Goal: Transaction & Acquisition: Purchase product/service

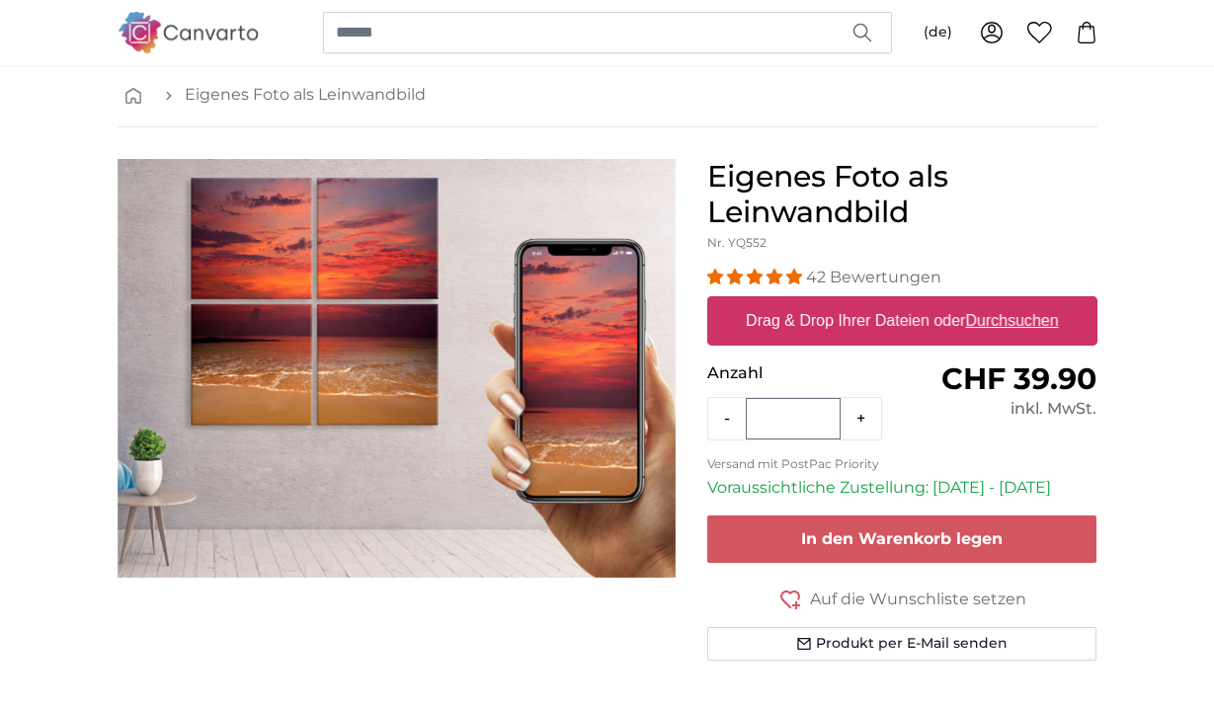
scroll to position [91, 0]
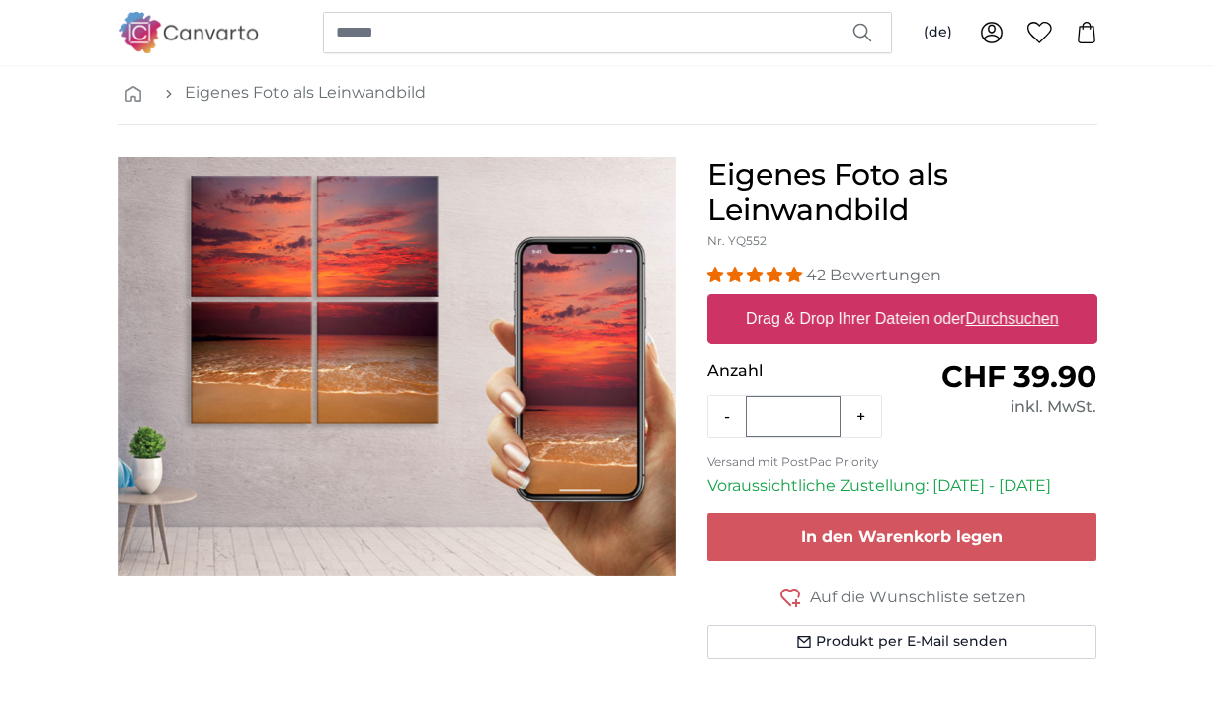
click at [878, 322] on label "Drag & Drop Ihrer Dateien oder Durchsuchen" at bounding box center [902, 319] width 329 height 40
click at [878, 300] on input "Drag & Drop Ihrer Dateien oder Durchsuchen" at bounding box center [902, 297] width 390 height 6
type input "**********"
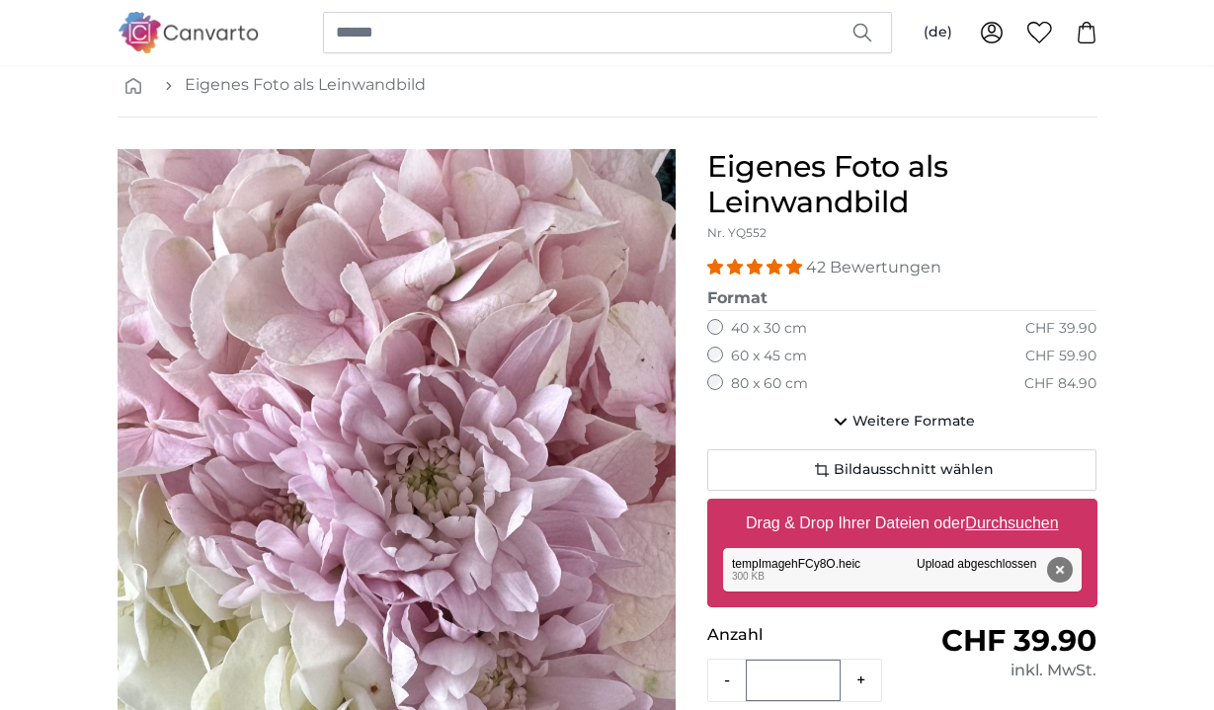
scroll to position [99, 2]
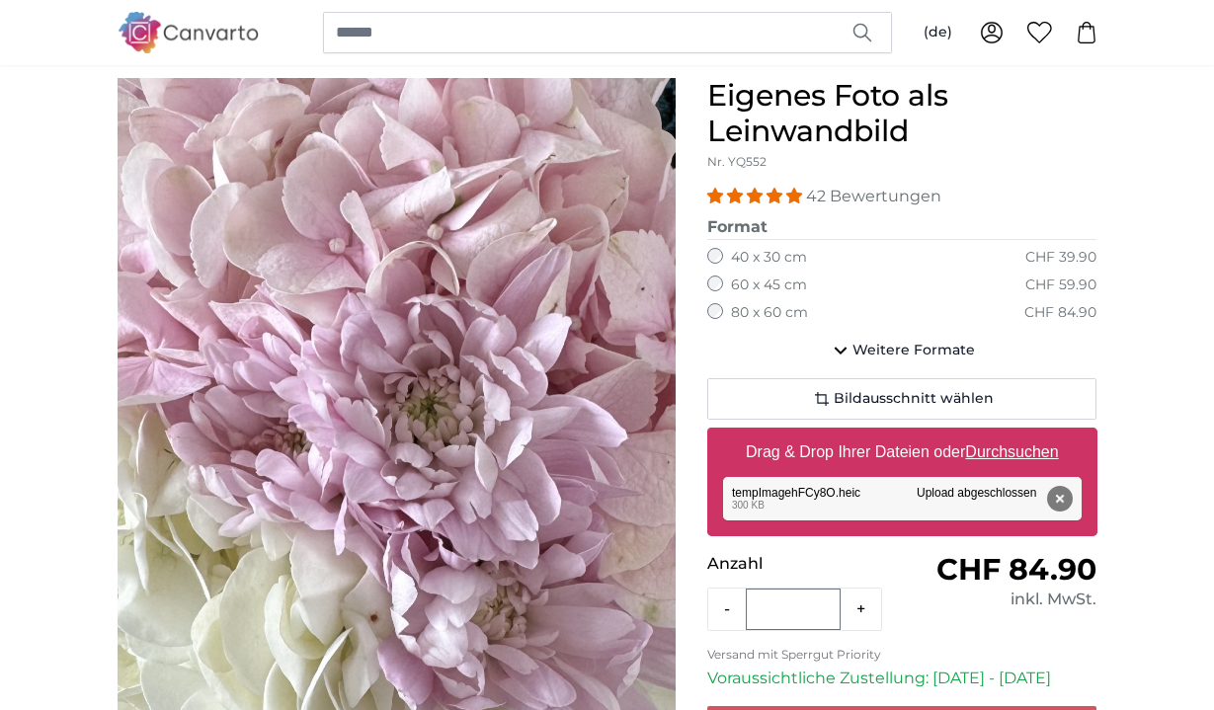
scroll to position [170, 1]
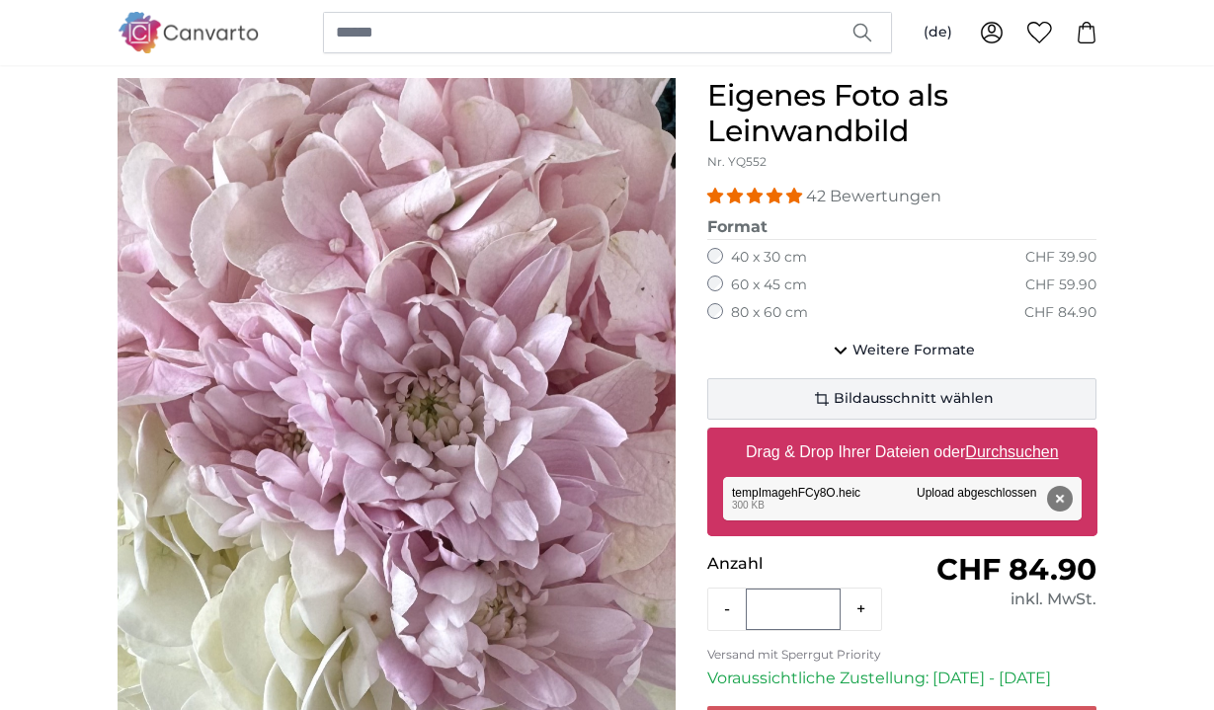
click at [895, 402] on span "Bildausschnitt wählen" at bounding box center [914, 399] width 160 height 20
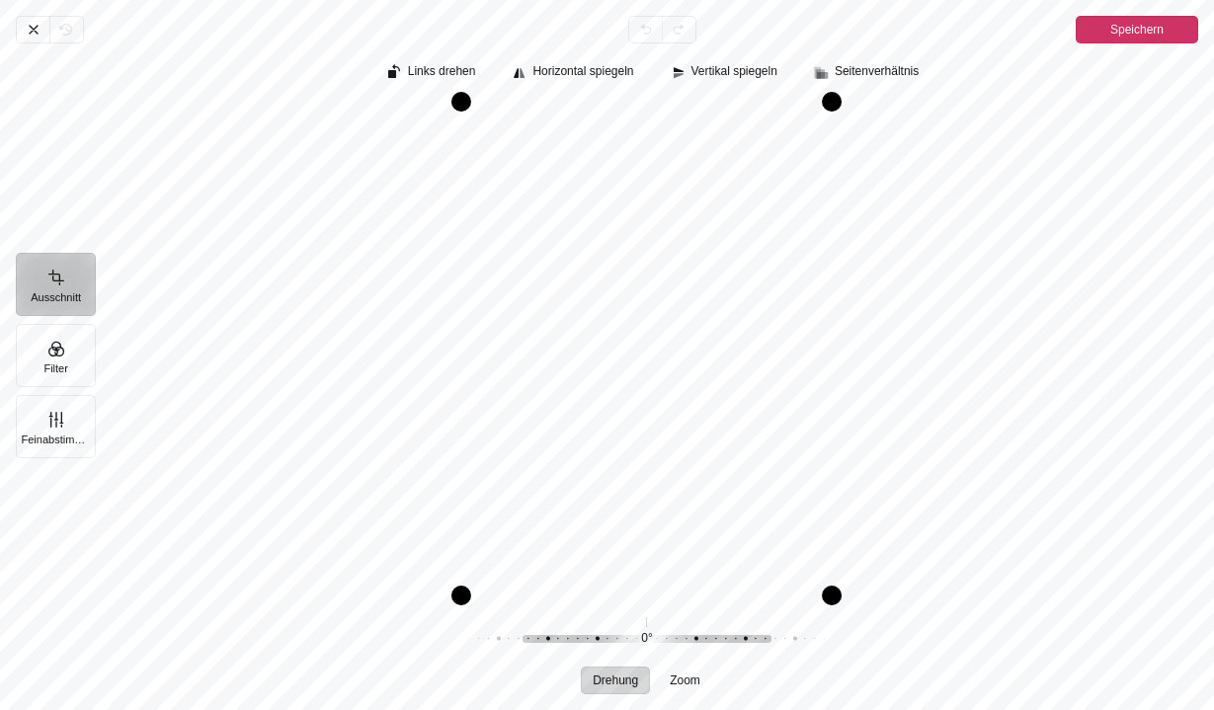
drag, startPoint x: 741, startPoint y: 458, endPoint x: 736, endPoint y: 537, distance: 78.2
click at [736, 537] on div "Pintura" at bounding box center [647, 349] width 1104 height 493
drag, startPoint x: 737, startPoint y: 528, endPoint x: 733, endPoint y: 545, distance: 18.2
click at [733, 546] on div "Pintura" at bounding box center [647, 349] width 1104 height 493
click at [620, 682] on span "Drehung" at bounding box center [615, 681] width 45 height 12
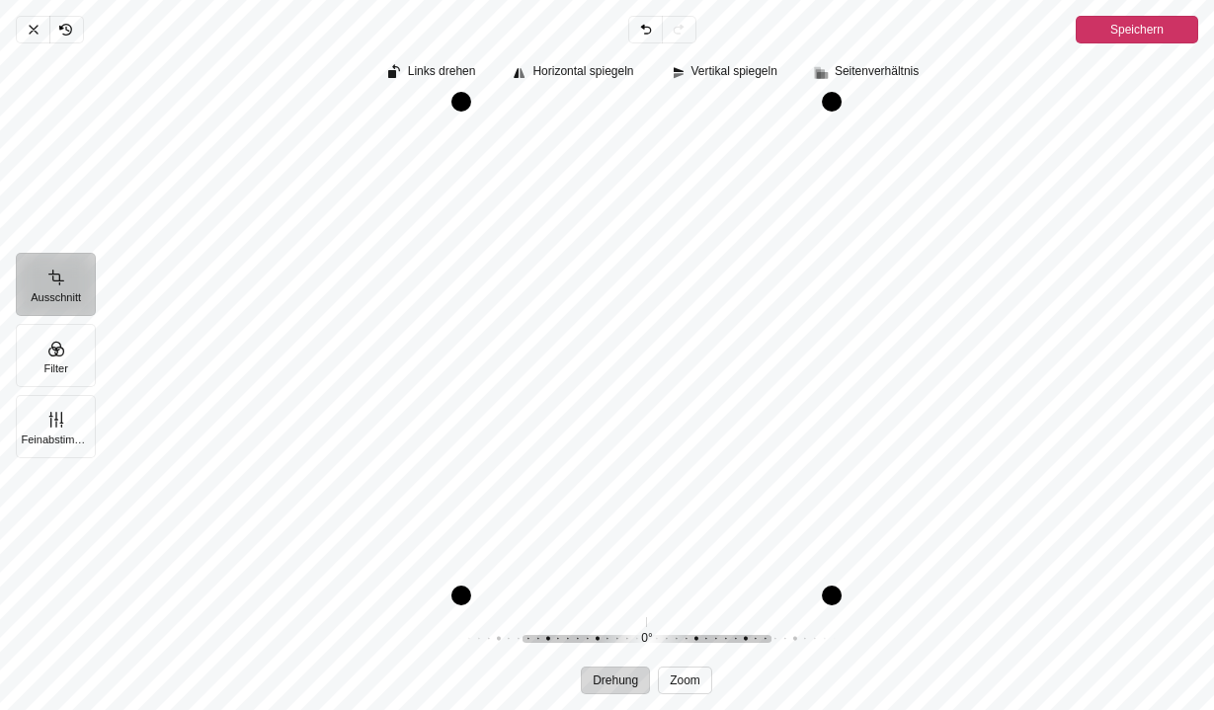
drag, startPoint x: 620, startPoint y: 682, endPoint x: 691, endPoint y: 682, distance: 71.1
click at [691, 682] on div "Drehung Zoom" at bounding box center [646, 681] width 131 height 28
click at [691, 682] on span "Zoom" at bounding box center [685, 681] width 31 height 12
click at [623, 680] on span "Drehung" at bounding box center [615, 681] width 45 height 12
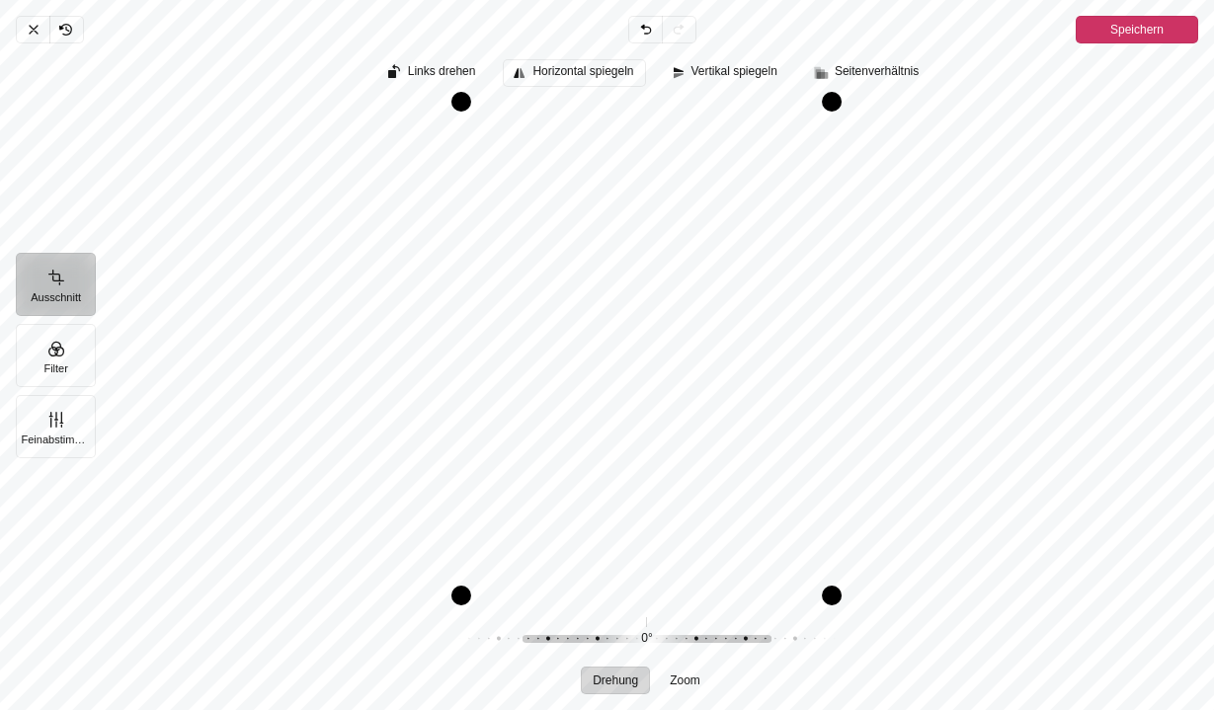
click at [559, 76] on span "Horizontal spiegeln" at bounding box center [583, 71] width 101 height 13
click at [713, 77] on span "Vertikal spiegeln" at bounding box center [735, 71] width 86 height 13
click at [618, 75] on span "Horizontal spiegeln" at bounding box center [583, 71] width 101 height 13
click at [52, 358] on button "Filter" at bounding box center [56, 355] width 80 height 63
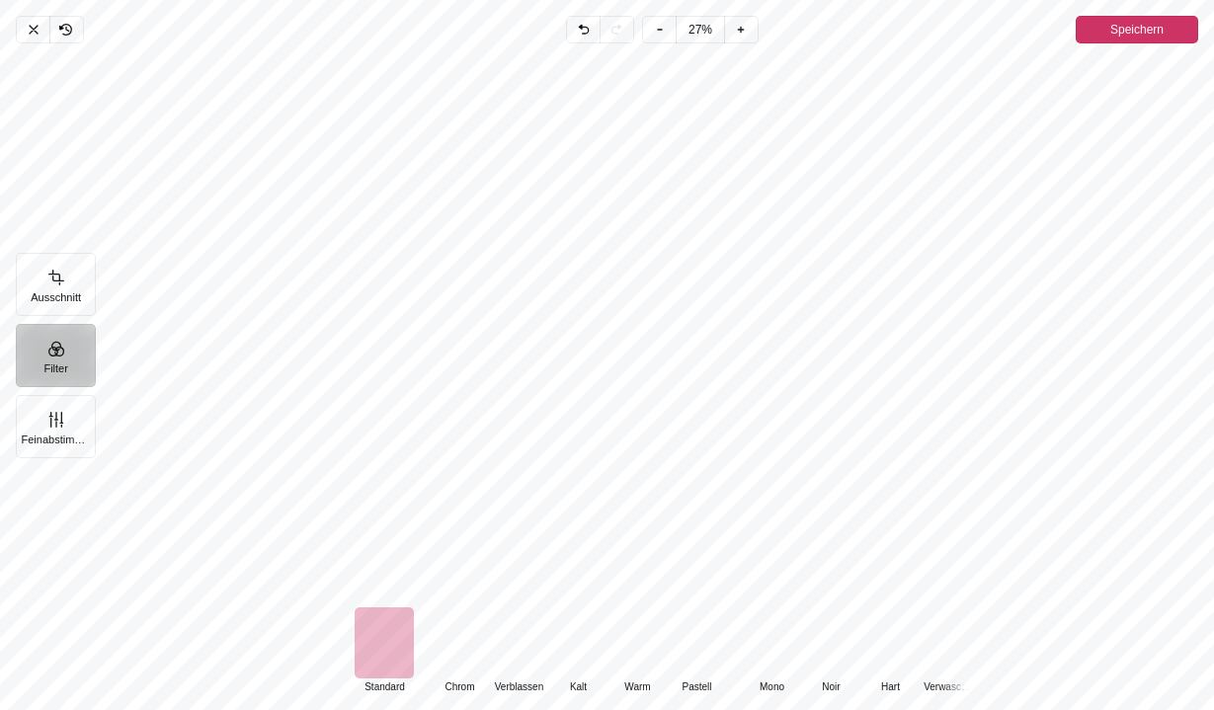
scroll to position [173, 0]
click at [454, 658] on div "Pintura" at bounding box center [459, 643] width 59 height 71
click at [384, 656] on div "Pintura" at bounding box center [384, 643] width 59 height 71
click at [525, 656] on div "Pintura" at bounding box center [518, 643] width 59 height 71
click at [566, 654] on div "Pintura" at bounding box center [577, 643] width 59 height 71
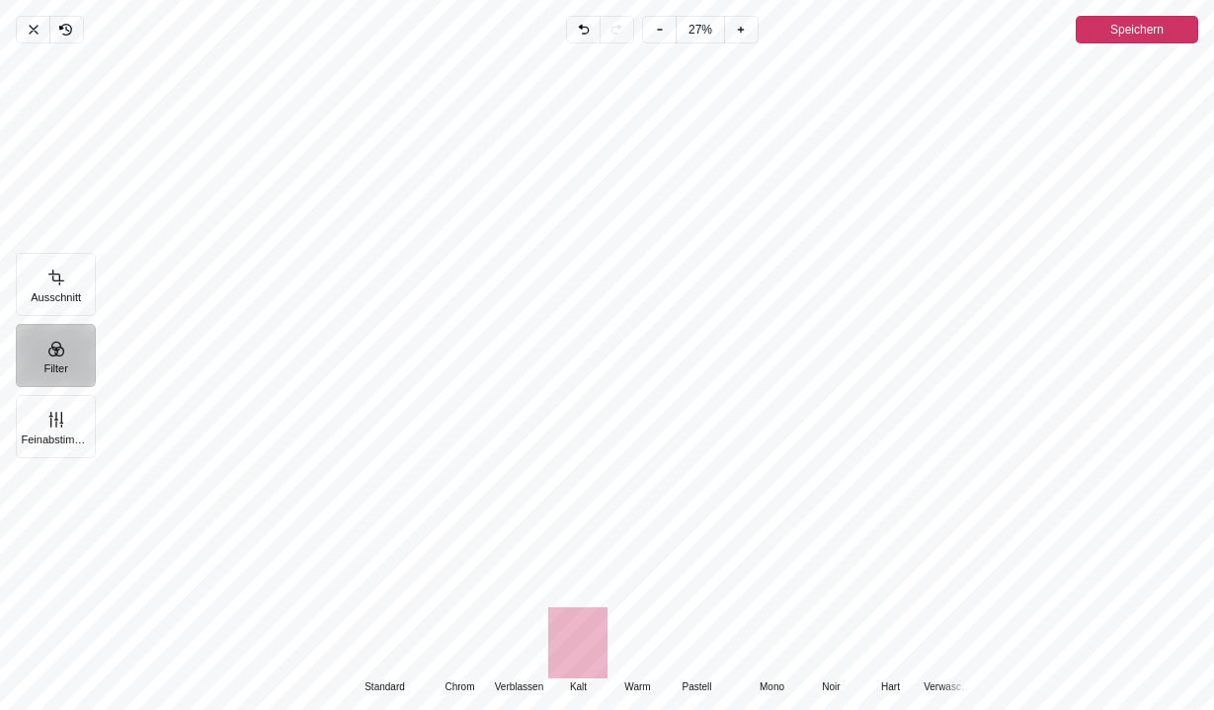
click at [632, 653] on div "Pintura" at bounding box center [637, 643] width 59 height 71
click at [690, 653] on div "Pintura" at bounding box center [696, 643] width 59 height 71
click at [774, 654] on div "Pintura" at bounding box center [771, 643] width 59 height 71
click at [947, 652] on div "Pintura" at bounding box center [949, 643] width 59 height 71
click at [891, 651] on div "Pintura" at bounding box center [890, 643] width 59 height 71
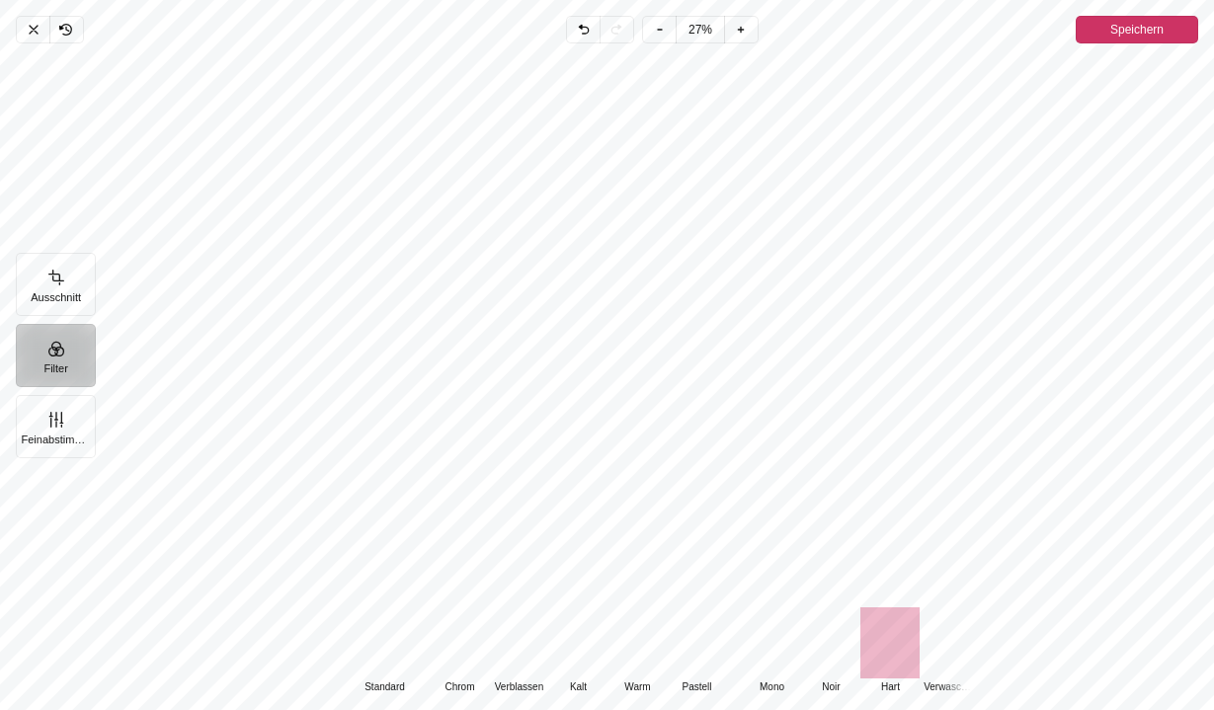
click at [466, 665] on div "Pintura" at bounding box center [459, 643] width 59 height 71
click at [389, 659] on div "Pintura" at bounding box center [384, 643] width 59 height 71
click at [189, 624] on div "Default Standard Classic Chrom Verblassen Kalt Warm Pastell Monochrome Mono Noi…" at bounding box center [655, 651] width 1120 height 87
click at [464, 661] on div "Pintura" at bounding box center [459, 643] width 59 height 71
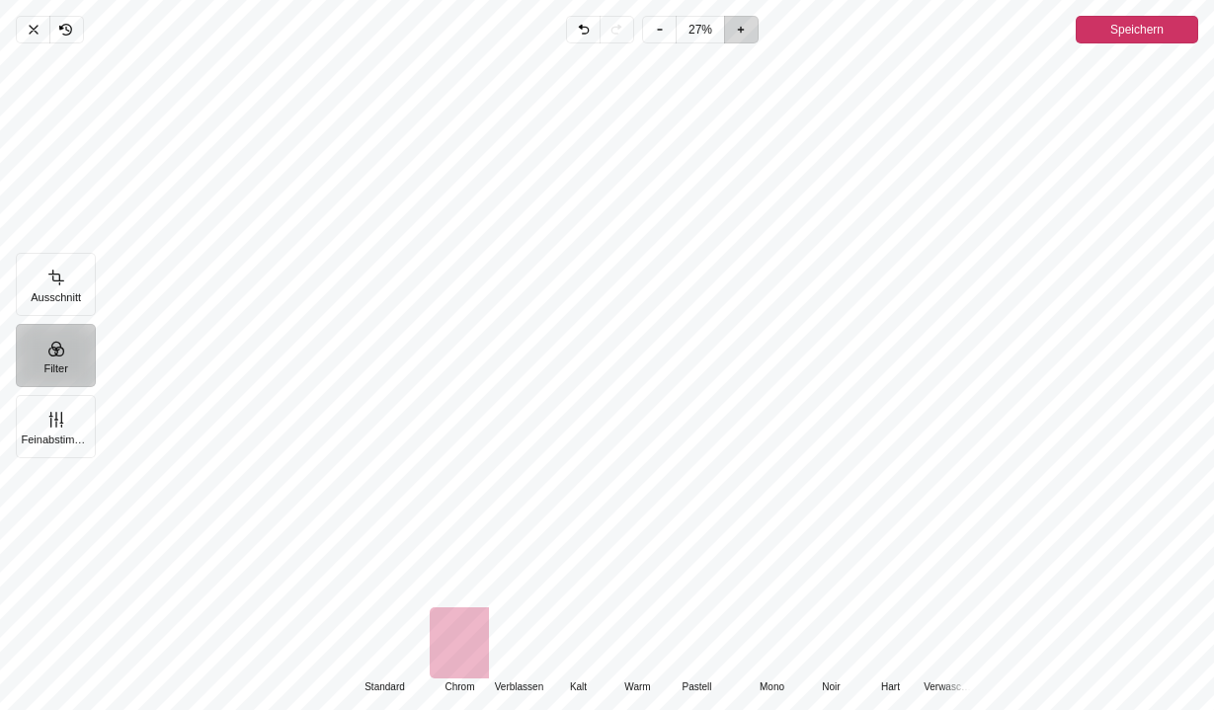
click at [743, 30] on icon "Pintura" at bounding box center [740, 29] width 5 height 5
click at [666, 29] on span "Rauszoomen" at bounding box center [656, 30] width 34 height 28
click at [666, 29] on icon "Pintura" at bounding box center [660, 30] width 16 height 16
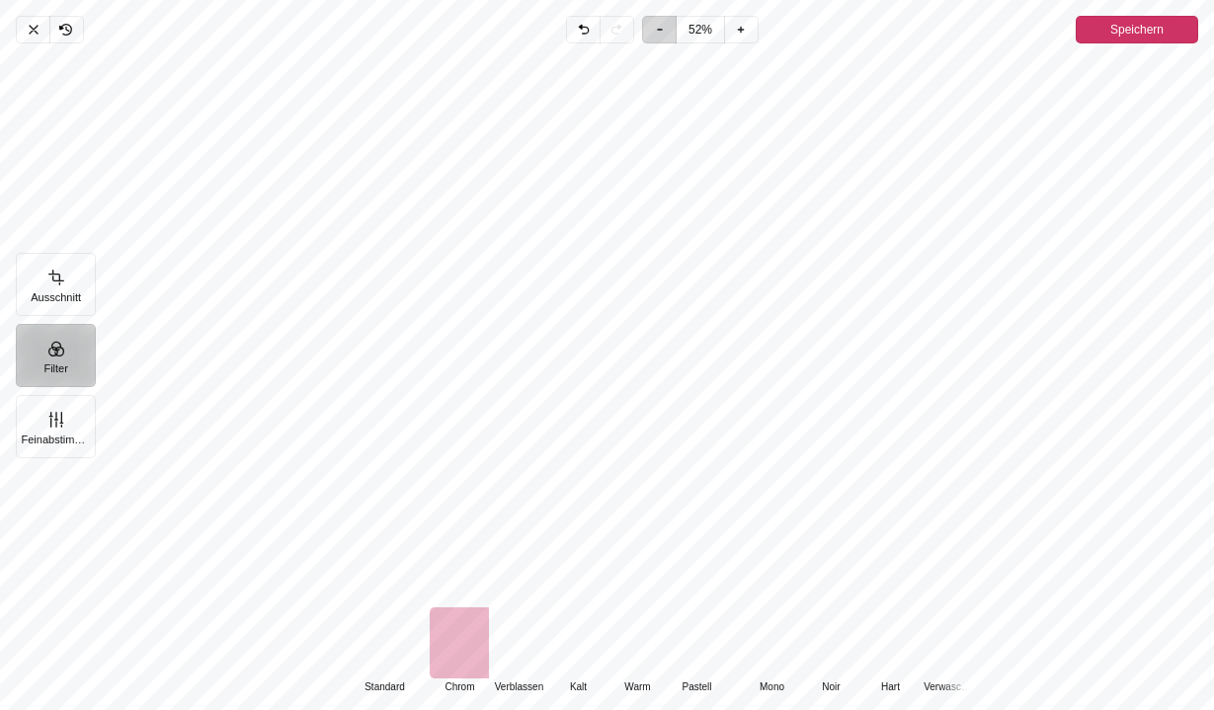
click at [666, 29] on icon "Pintura" at bounding box center [660, 30] width 16 height 16
click at [742, 29] on icon "Pintura" at bounding box center [740, 29] width 5 height 5
click at [671, 29] on span "Rauszoomen" at bounding box center [659, 30] width 34 height 28
click at [940, 217] on div "Pintura" at bounding box center [655, 325] width 1120 height 548
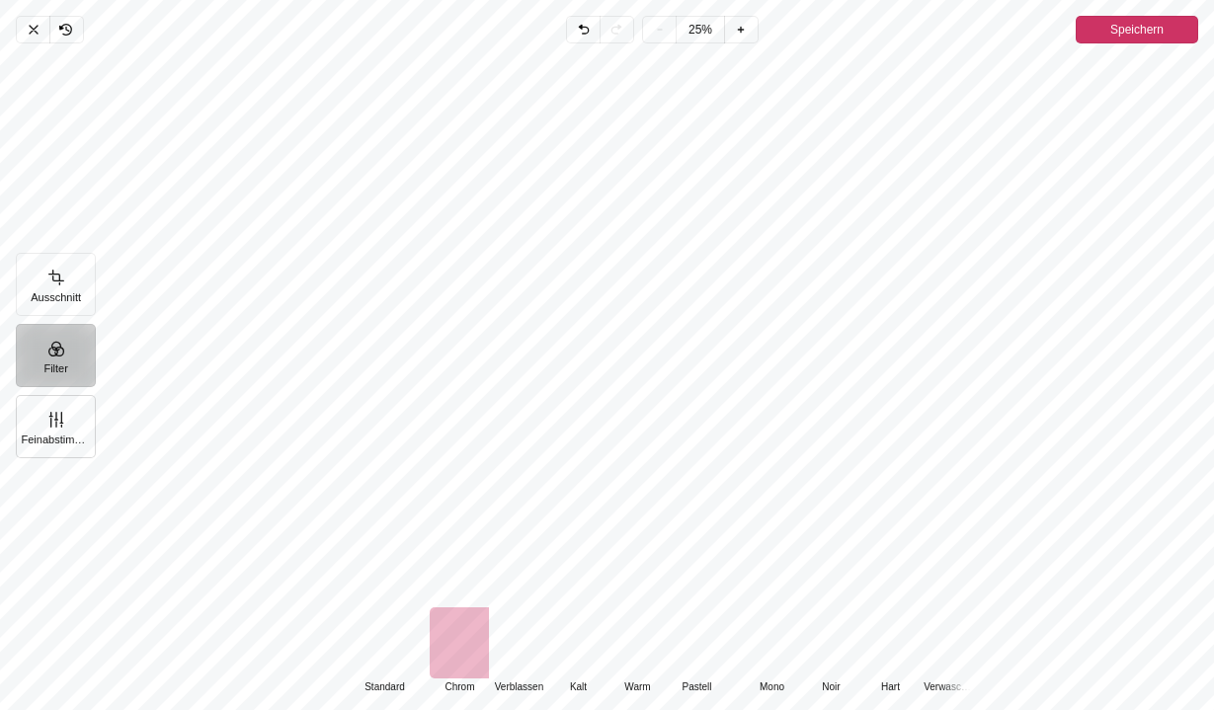
click at [57, 421] on button "Feinabstimmung" at bounding box center [56, 426] width 80 height 63
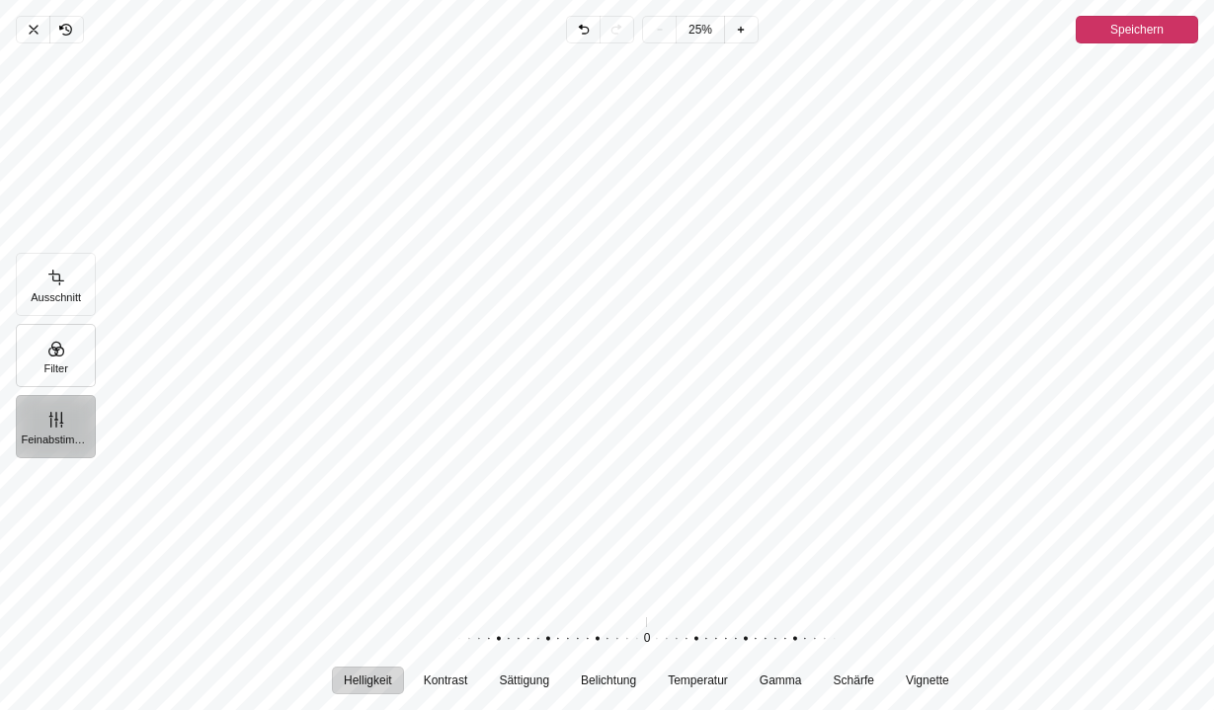
click at [51, 360] on button "Filter" at bounding box center [56, 355] width 80 height 63
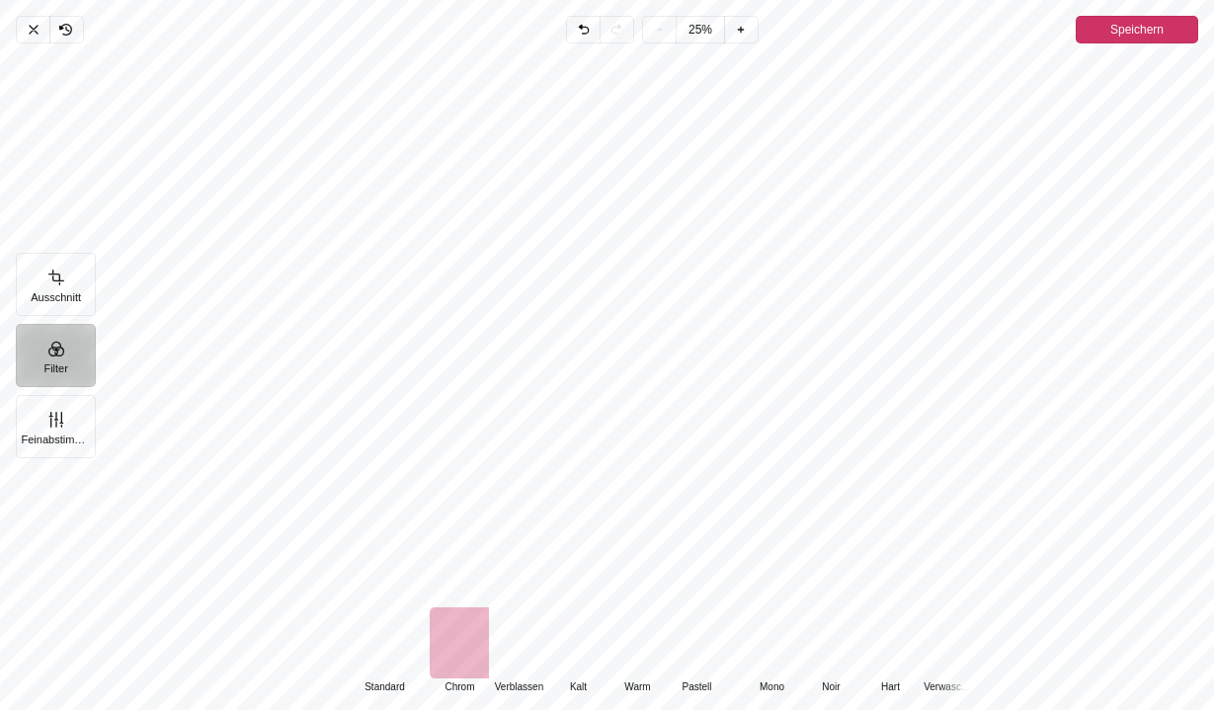
click at [378, 657] on div "Pintura" at bounding box center [384, 643] width 59 height 71
click at [465, 657] on div "Pintura" at bounding box center [459, 643] width 59 height 71
click at [1135, 27] on span "Speichern" at bounding box center [1137, 30] width 53 height 24
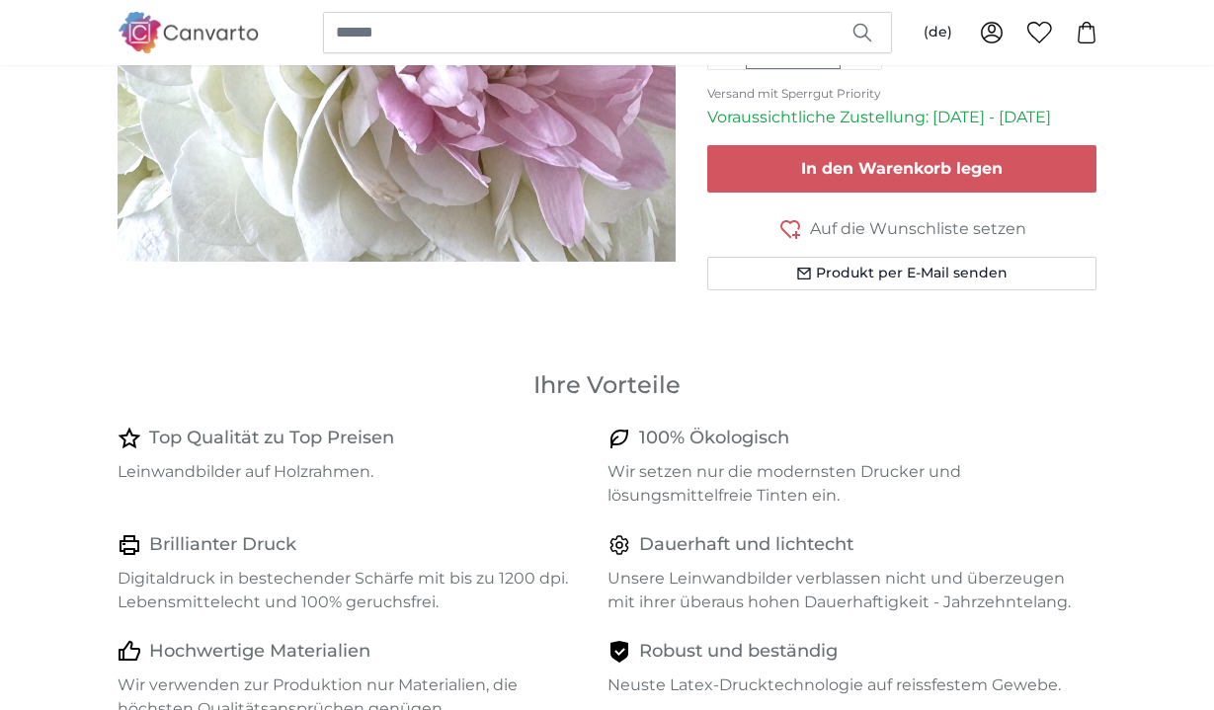
scroll to position [732, 0]
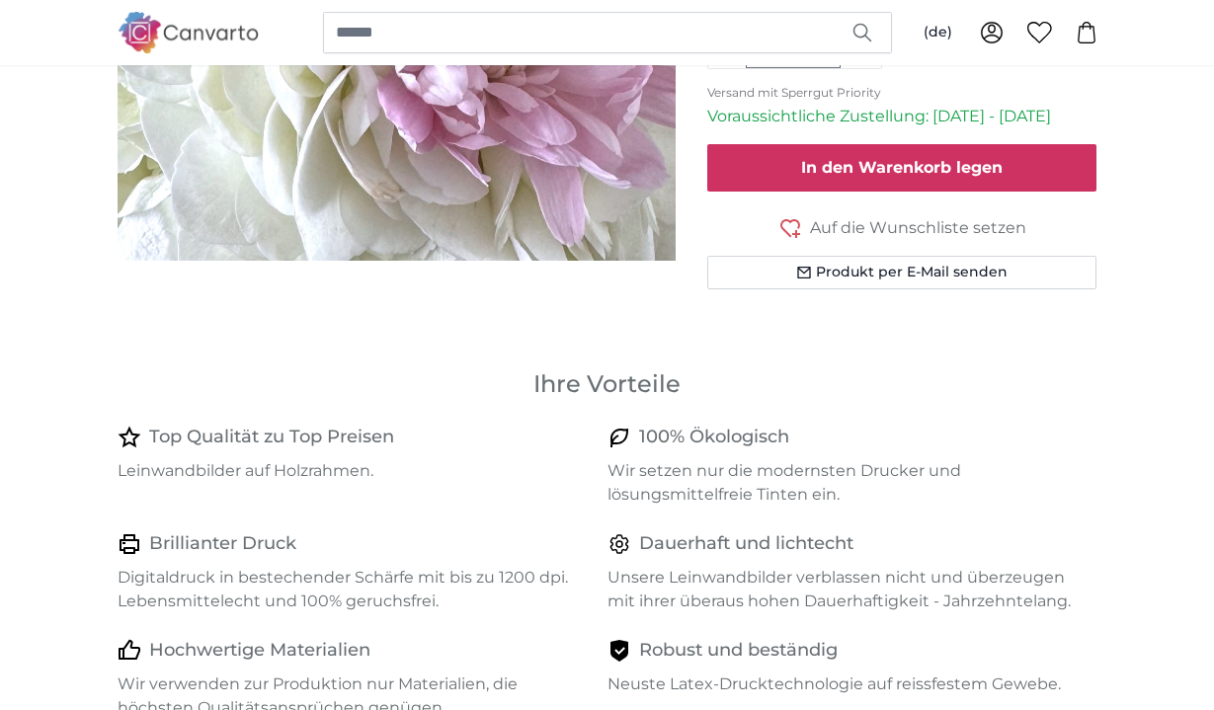
click at [913, 175] on button "In den Warenkorb legen" at bounding box center [902, 167] width 390 height 47
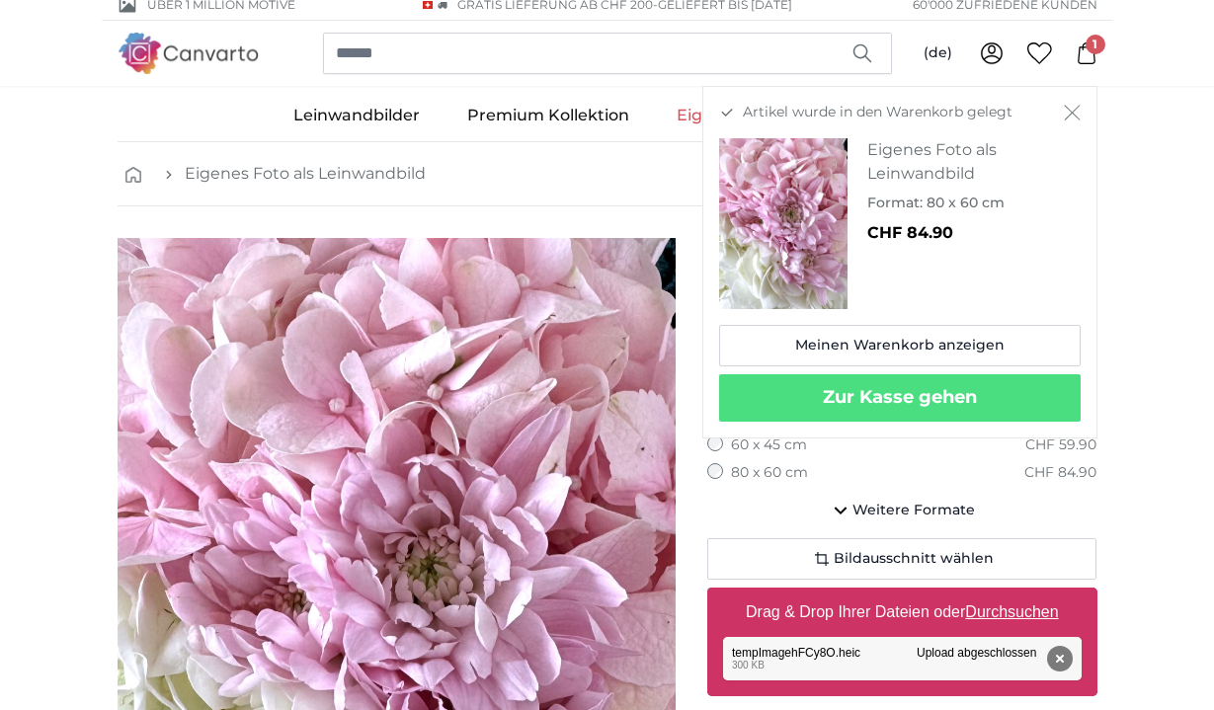
scroll to position [1, 0]
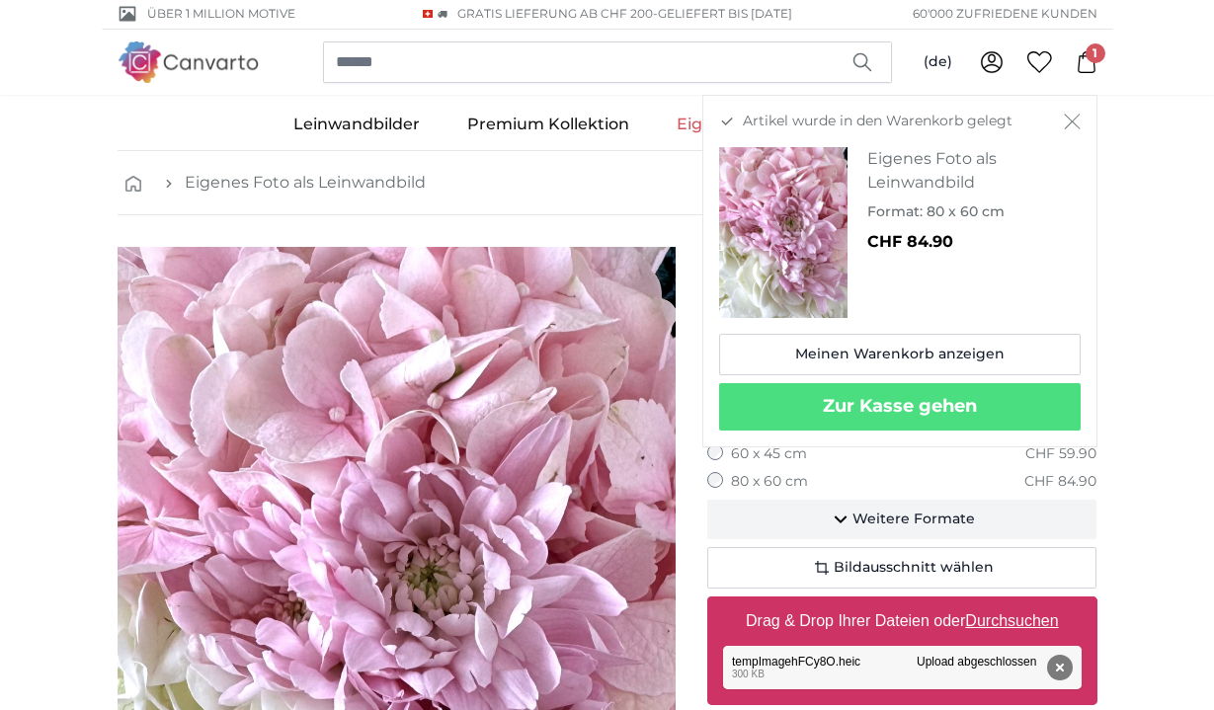
click at [846, 514] on icon "button" at bounding box center [841, 520] width 24 height 24
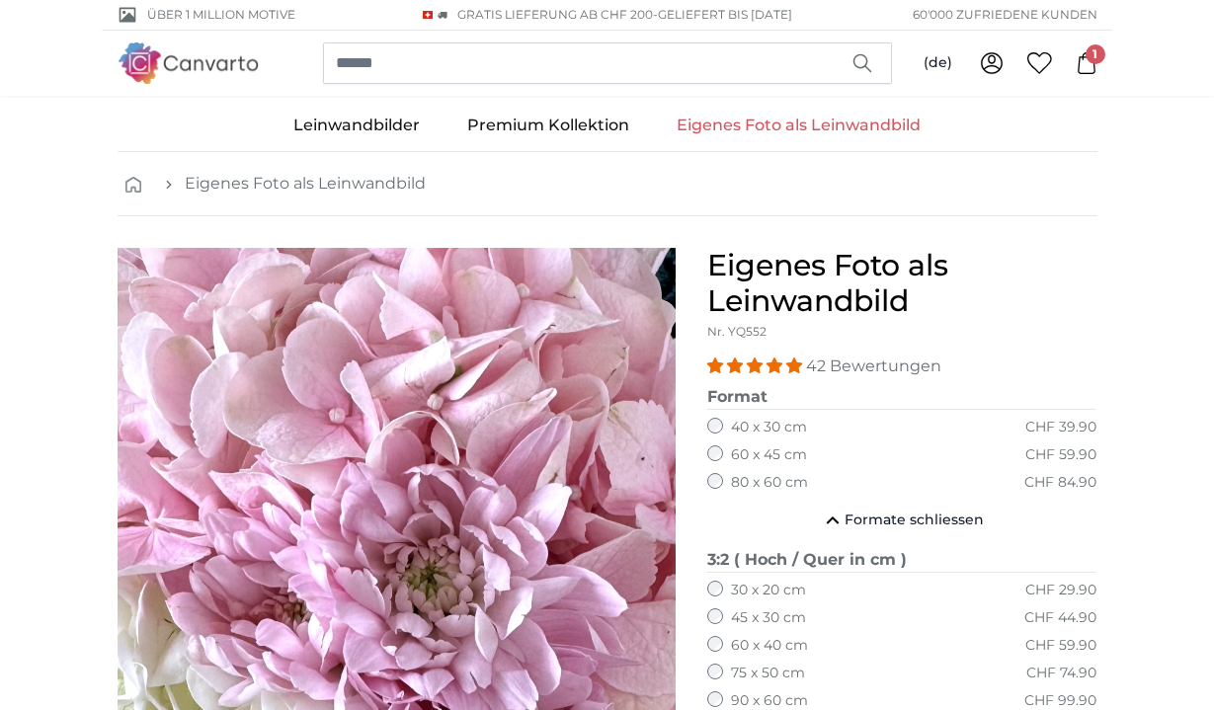
scroll to position [0, 0]
click at [204, 182] on link "Eigenes Foto als Leinwandbild" at bounding box center [305, 184] width 241 height 24
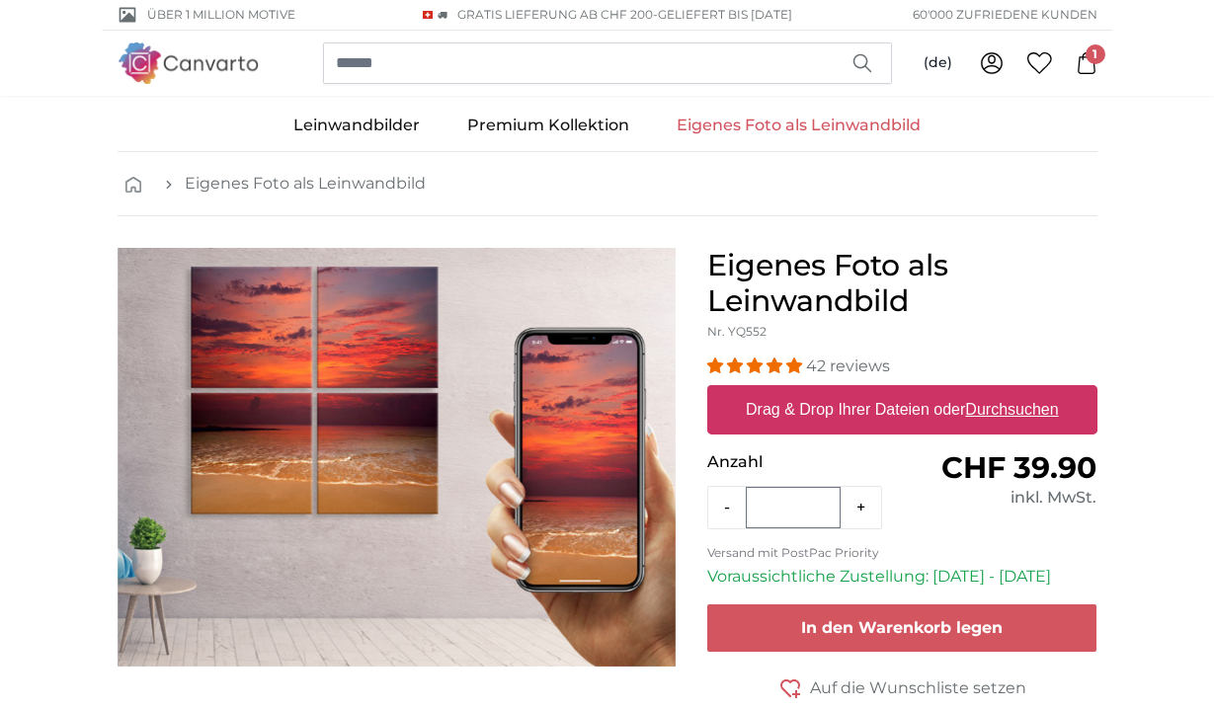
click at [977, 411] on u "Durchsuchen" at bounding box center [1011, 409] width 93 height 17
click at [977, 391] on input "Drag & Drop Ihrer Dateien oder Durchsuchen" at bounding box center [902, 388] width 390 height 6
type input "**********"
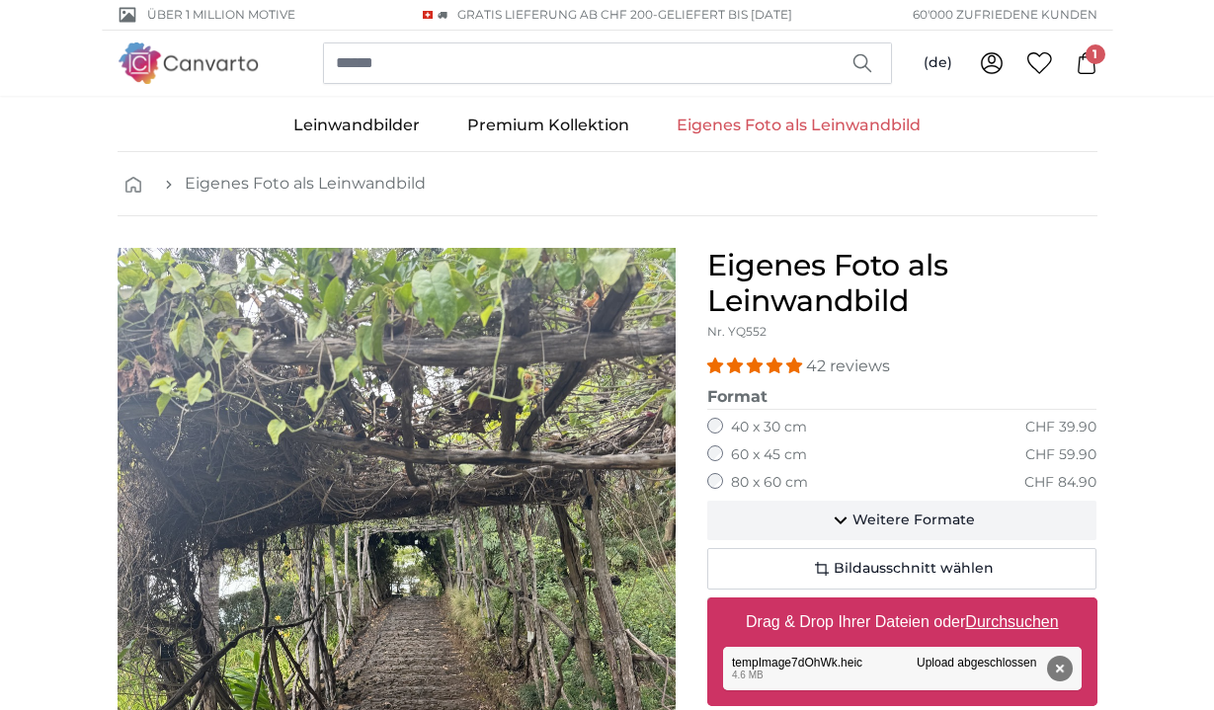
click at [871, 511] on span "Weitere Formate" at bounding box center [914, 521] width 123 height 20
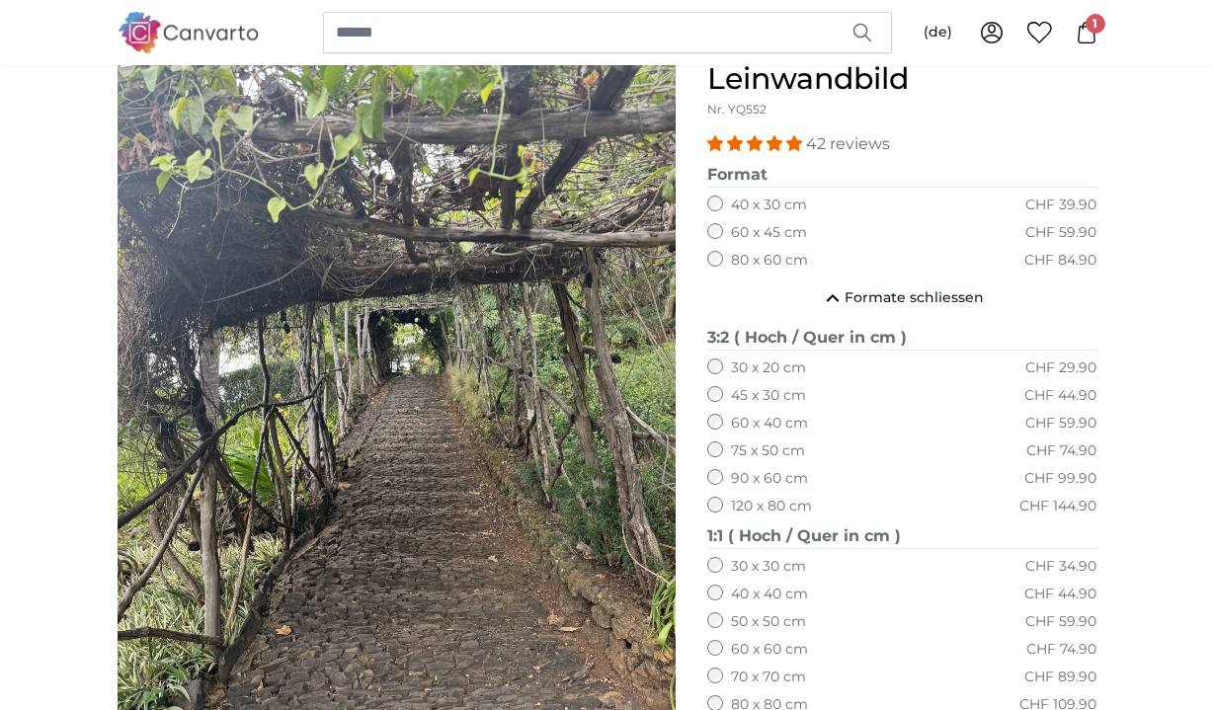
scroll to position [238, 0]
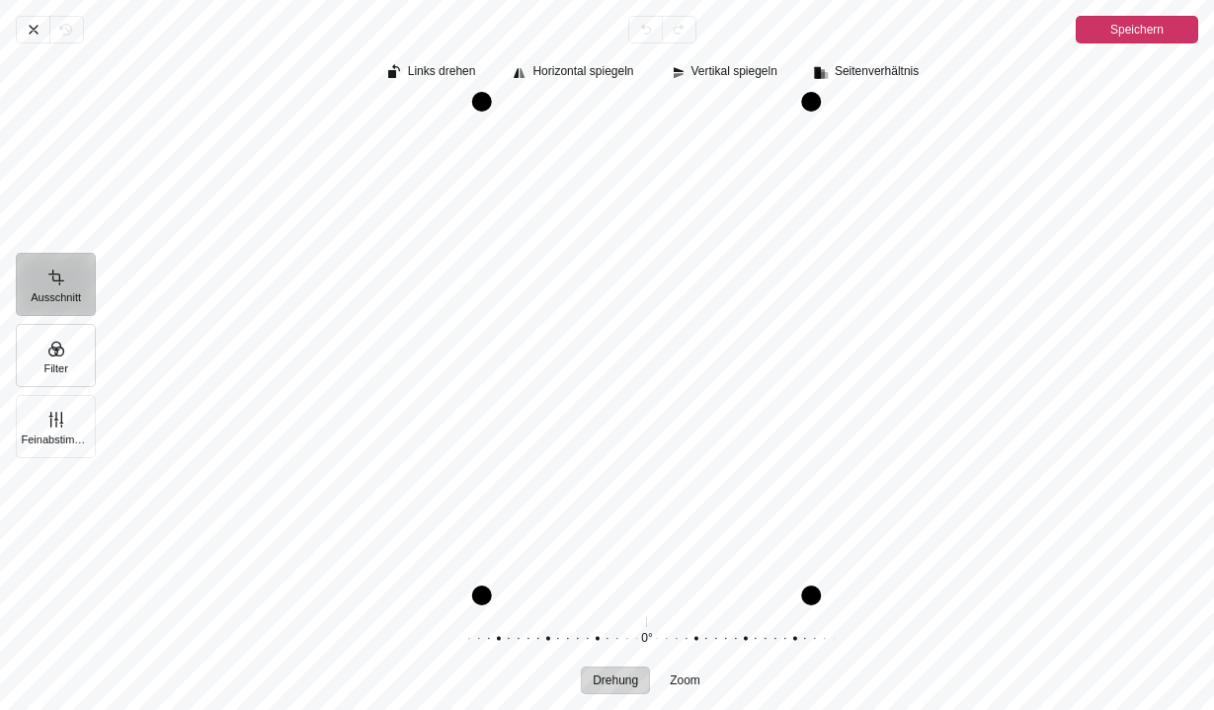
click at [81, 363] on button "Filter" at bounding box center [56, 355] width 80 height 63
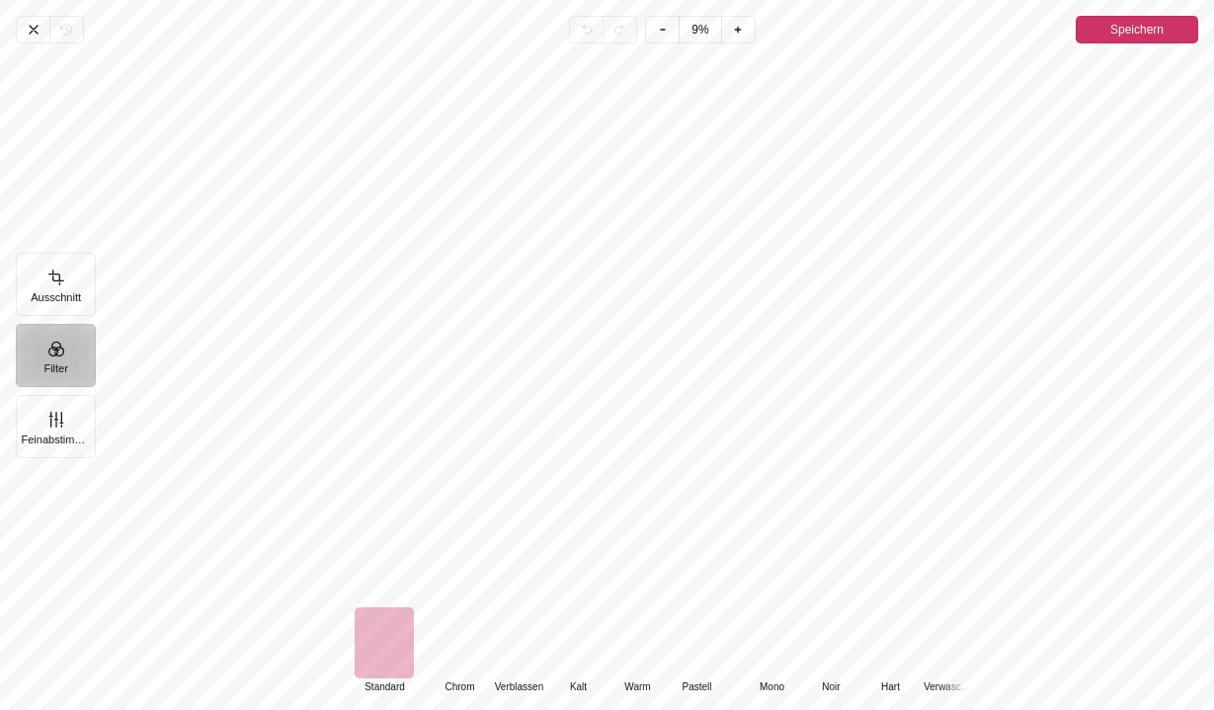
click at [444, 645] on div "Pintura" at bounding box center [459, 643] width 59 height 71
click at [642, 645] on div "Pintura" at bounding box center [637, 643] width 59 height 71
click at [567, 645] on div "Pintura" at bounding box center [577, 643] width 59 height 71
click at [521, 645] on div "Pintura" at bounding box center [518, 643] width 59 height 71
click at [462, 644] on div "Pintura" at bounding box center [459, 643] width 59 height 71
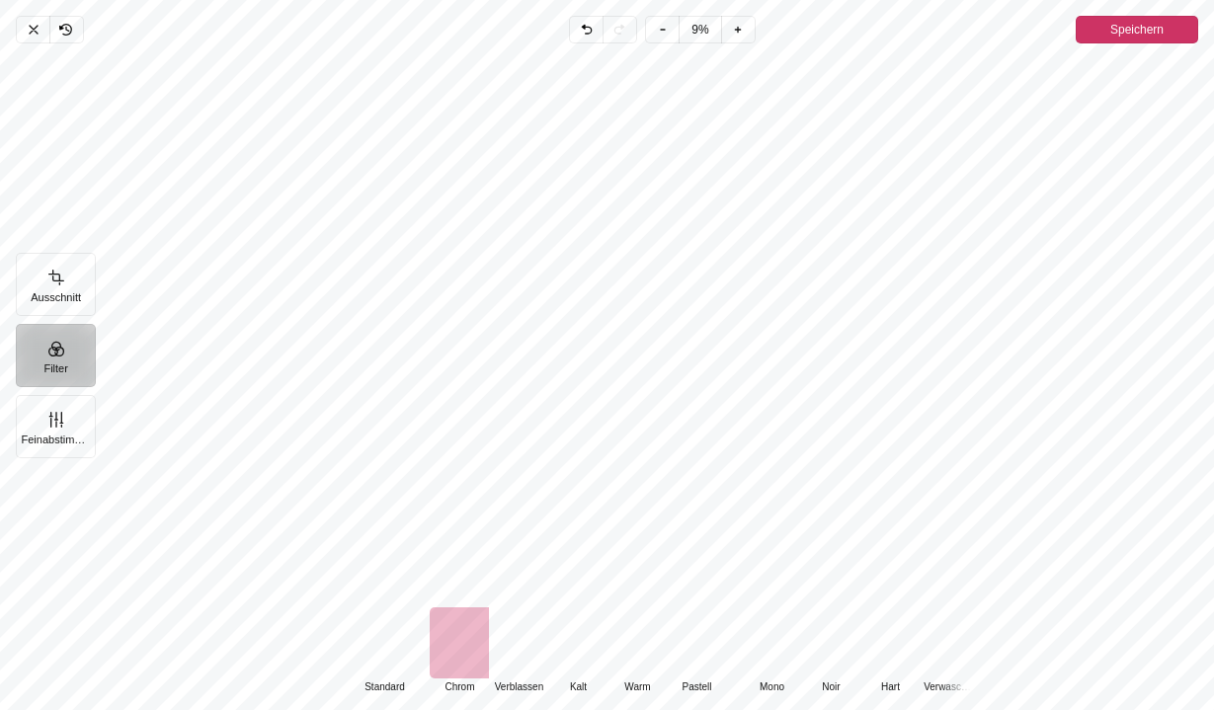
click at [382, 644] on div "Pintura" at bounding box center [384, 643] width 59 height 71
click at [736, 32] on icon "Pintura" at bounding box center [738, 30] width 16 height 16
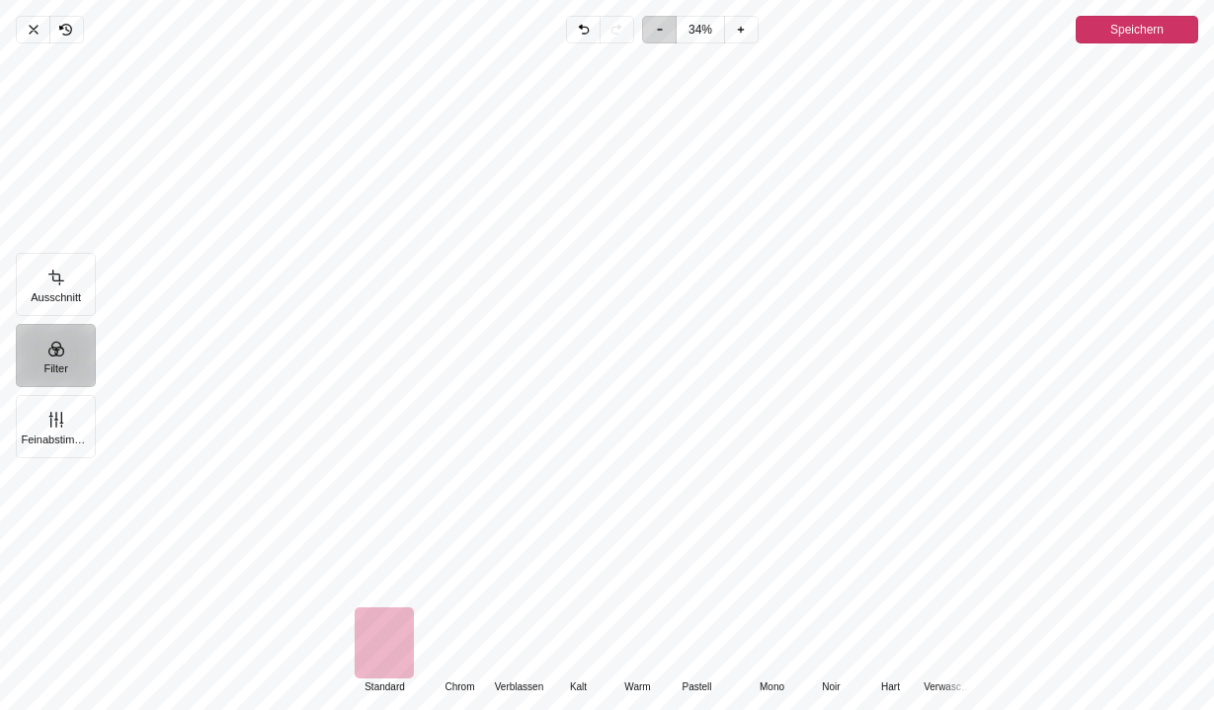
click at [665, 31] on icon "Pintura" at bounding box center [660, 30] width 16 height 16
click at [704, 259] on div "Pintura" at bounding box center [655, 325] width 1120 height 548
click at [65, 424] on button "Feinabstimmung" at bounding box center [56, 426] width 80 height 63
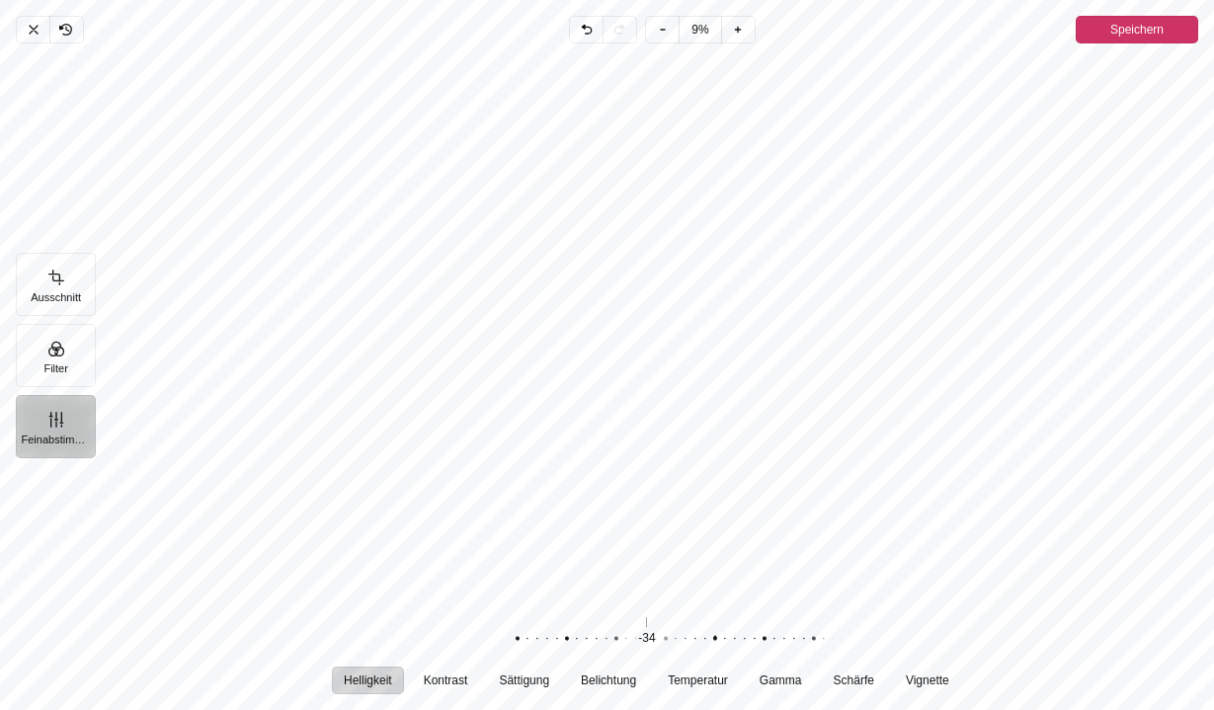
drag, startPoint x: 498, startPoint y: 636, endPoint x: 567, endPoint y: 635, distance: 69.2
click at [567, 635] on div "Pintura" at bounding box center [705, 639] width 379 height 55
click at [560, 638] on div "Pintura" at bounding box center [699, 639] width 379 height 55
click at [427, 683] on span "Kontrast" at bounding box center [446, 681] width 44 height 12
click at [639, 646] on div "Pintura" at bounding box center [634, 639] width 379 height 55
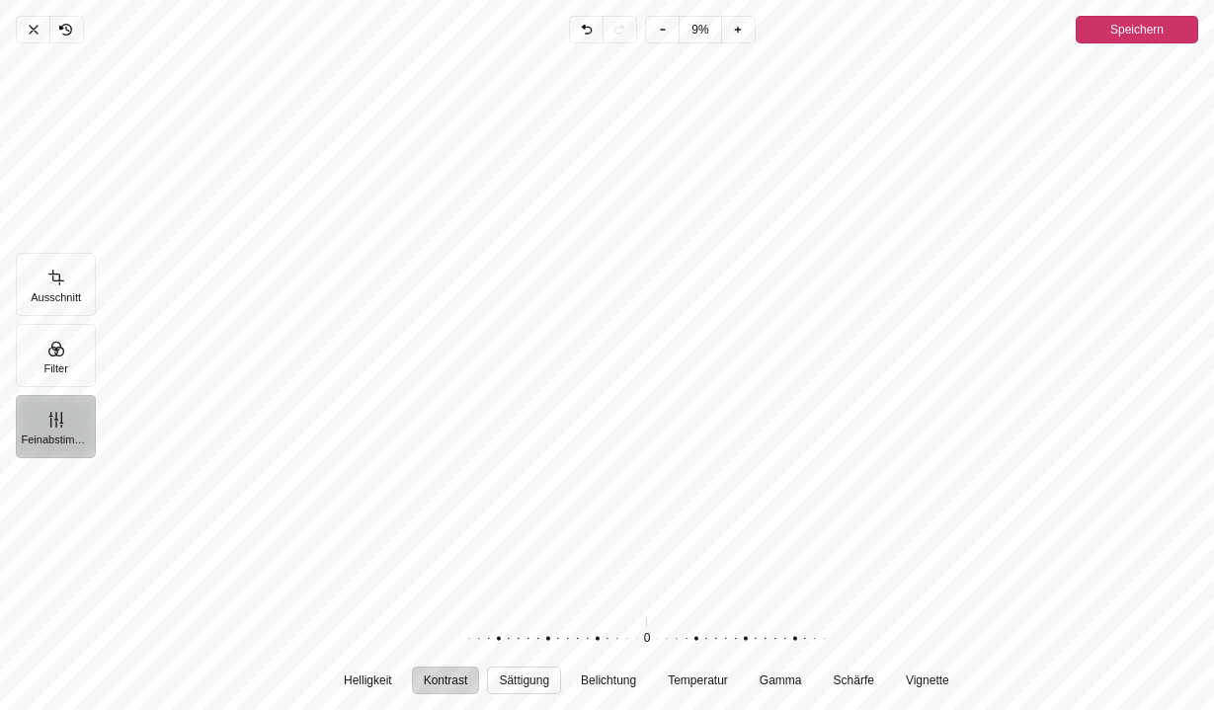
click at [536, 687] on span "Sättigung" at bounding box center [525, 681] width 50 height 12
drag, startPoint x: 661, startPoint y: 640, endPoint x: 619, endPoint y: 639, distance: 42.5
click at [619, 639] on div "Pintura" at bounding box center [594, 639] width 379 height 55
click at [612, 685] on span "Belichtung" at bounding box center [608, 681] width 55 height 12
drag, startPoint x: 648, startPoint y: 634, endPoint x: 622, endPoint y: 648, distance: 30.1
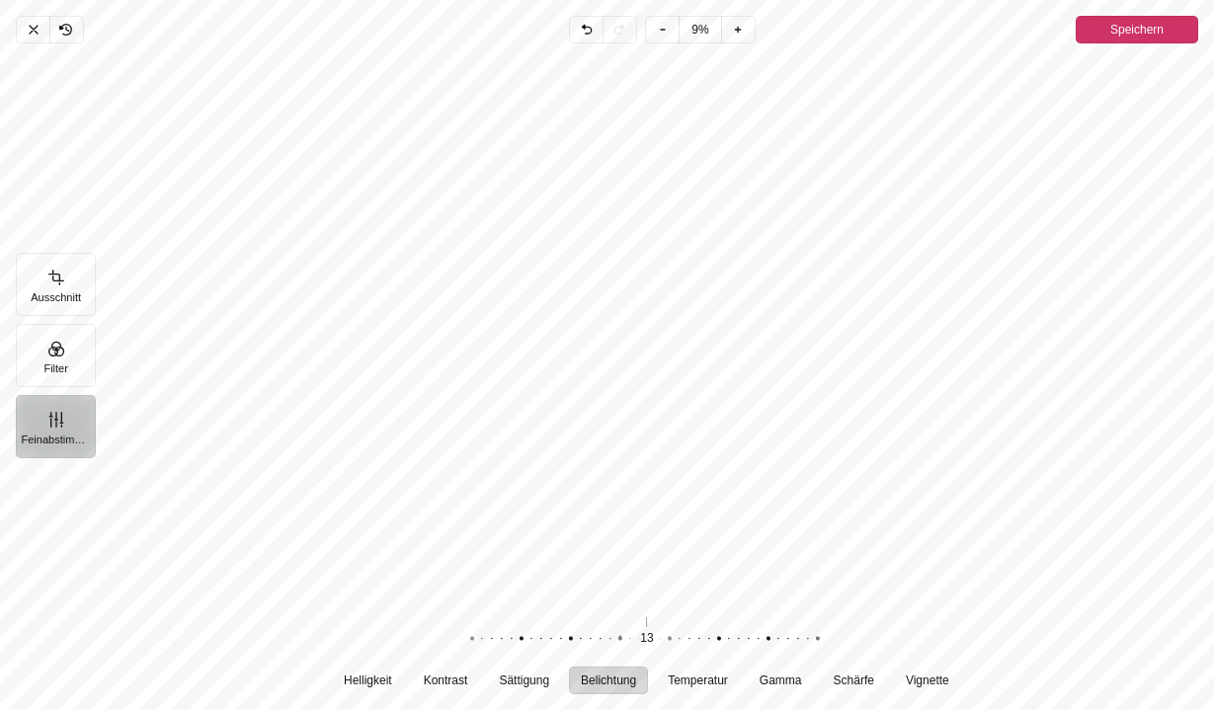
click at [622, 648] on div "Pintura" at bounding box center [610, 639] width 379 height 55
click at [874, 686] on span "Schärfe" at bounding box center [854, 681] width 41 height 12
drag, startPoint x: 645, startPoint y: 637, endPoint x: 423, endPoint y: 626, distance: 222.6
click at [423, 626] on div "100 Zurücksetzen" at bounding box center [647, 639] width 632 height 55
click at [738, 475] on div "Pintura" at bounding box center [655, 327] width 1120 height 552
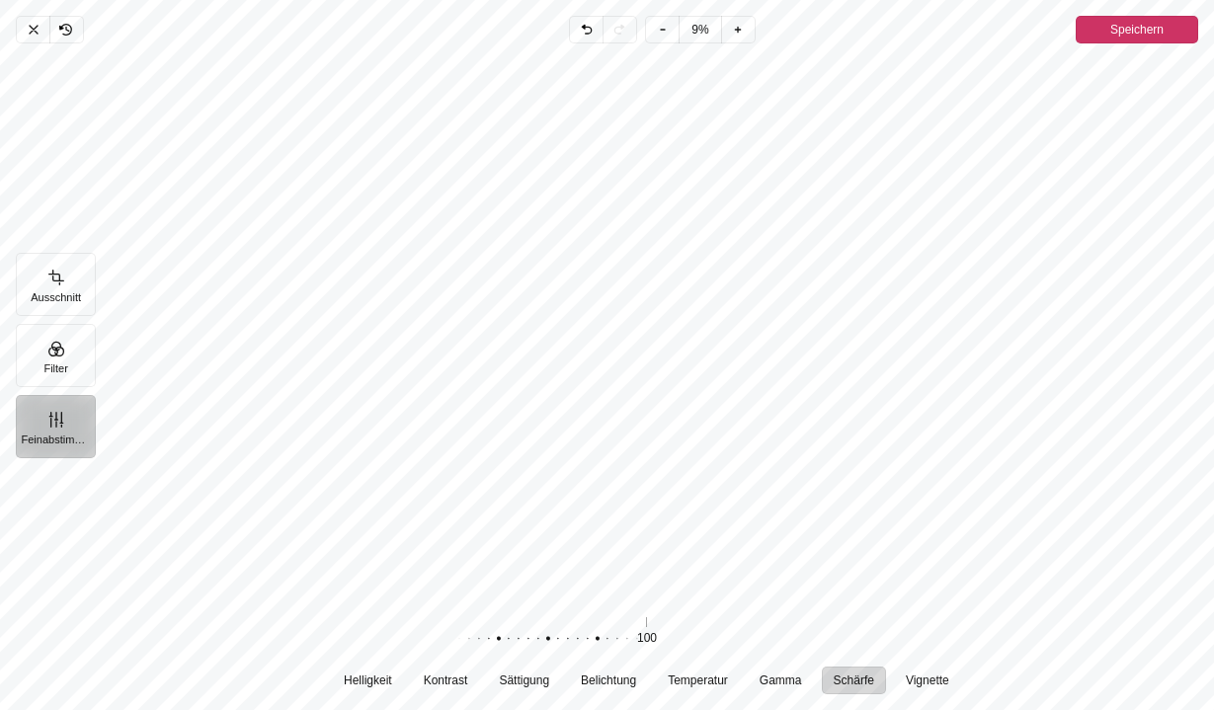
click at [1115, 34] on span "Speichern" at bounding box center [1137, 30] width 53 height 24
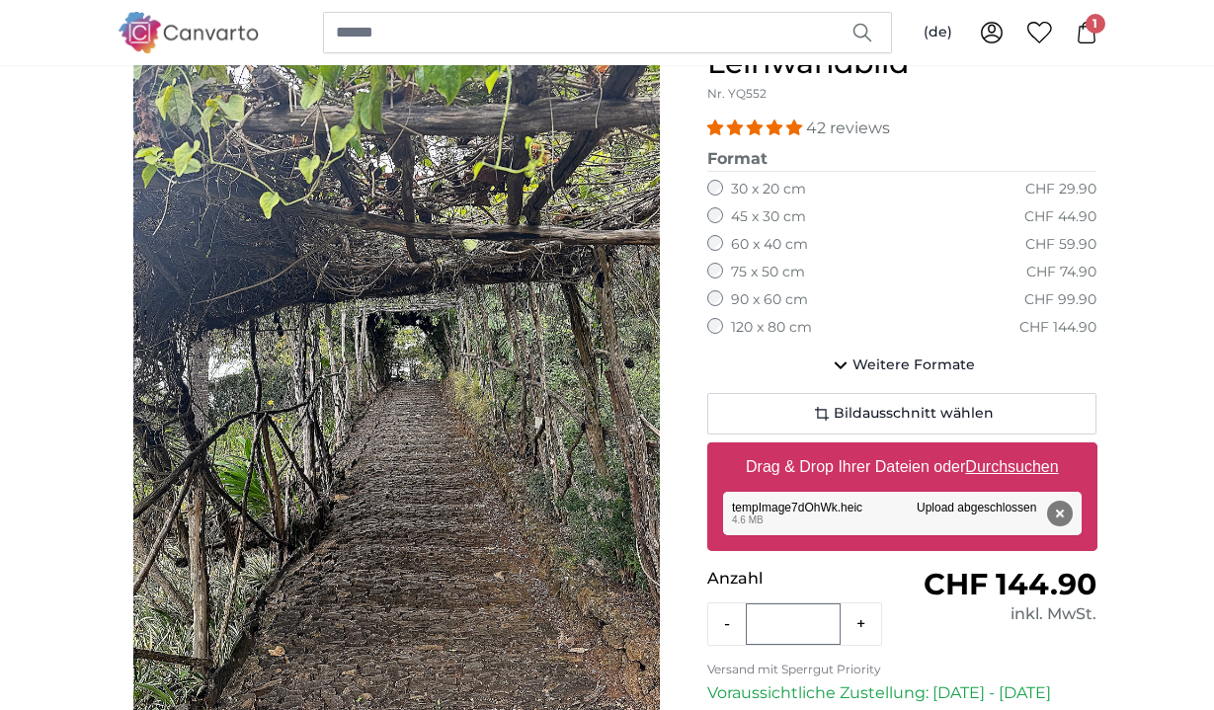
click at [489, 522] on img "1 of 1" at bounding box center [396, 405] width 527 height 790
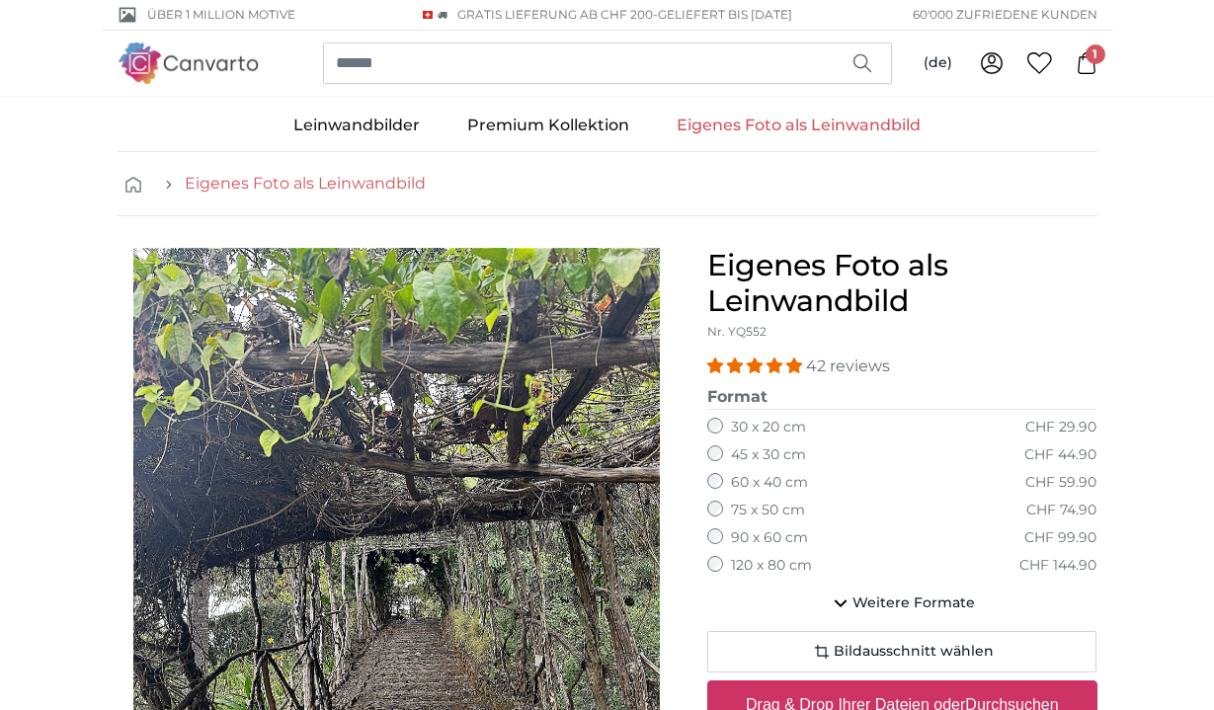
click at [333, 183] on link "Eigenes Foto als Leinwandbild" at bounding box center [305, 184] width 241 height 24
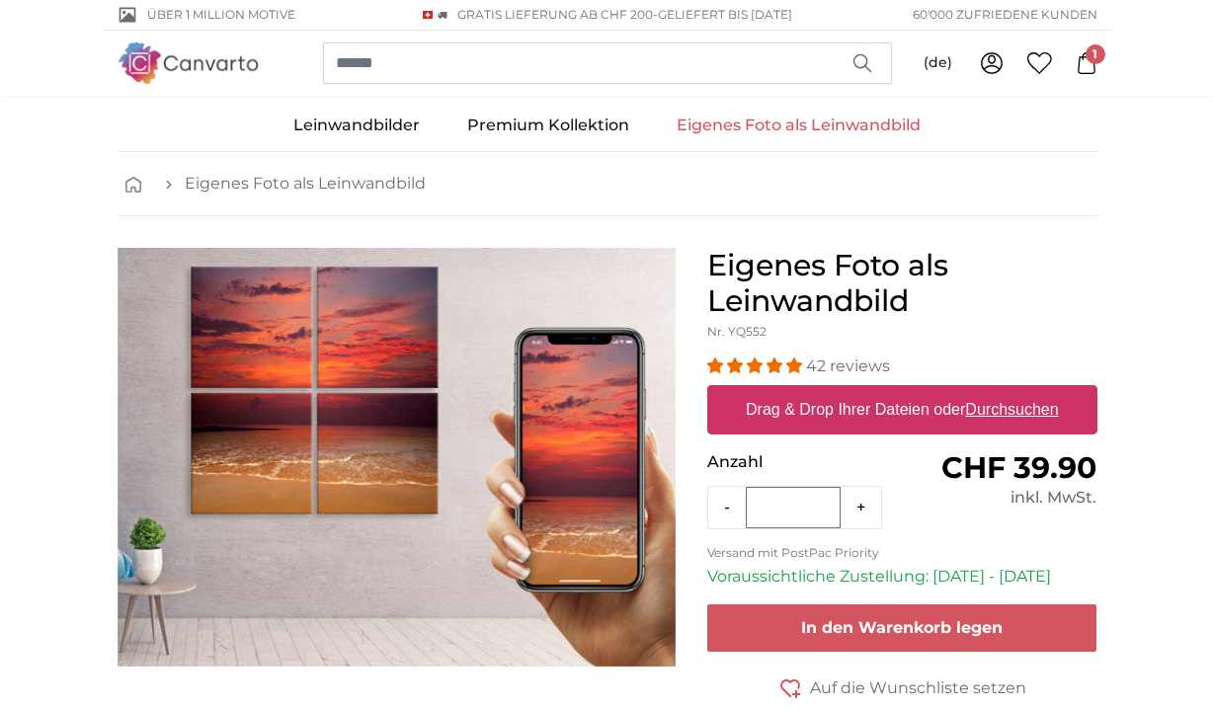
click at [1004, 412] on u "Durchsuchen" at bounding box center [1011, 409] width 93 height 17
click at [1004, 391] on input "Drag & Drop Ihrer Dateien oder Durchsuchen" at bounding box center [902, 388] width 390 height 6
type input "**********"
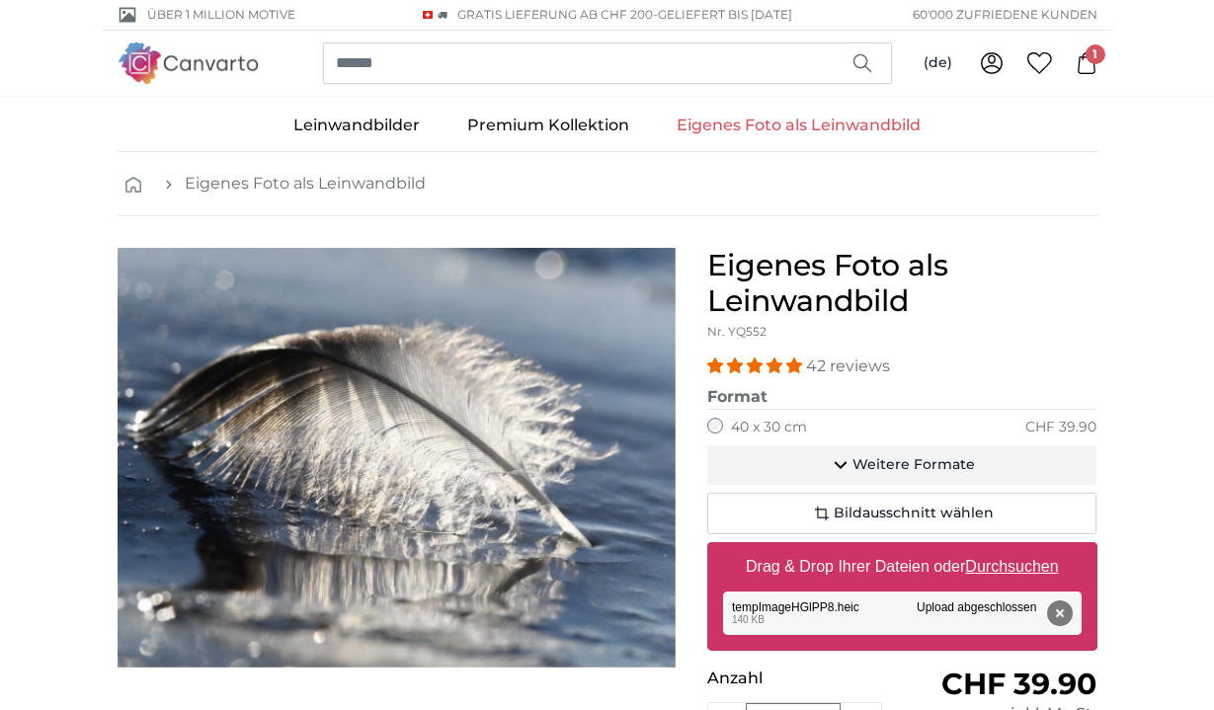
click at [901, 461] on span "Weitere Formate" at bounding box center [914, 466] width 123 height 20
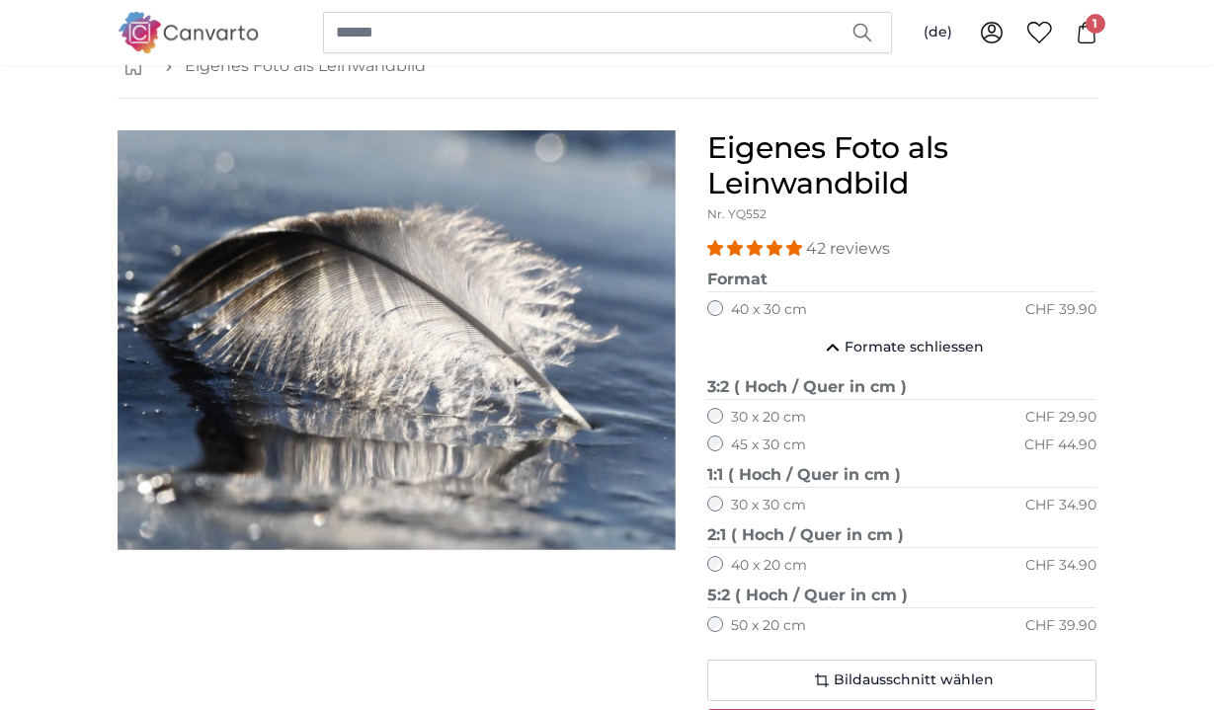
scroll to position [143, 0]
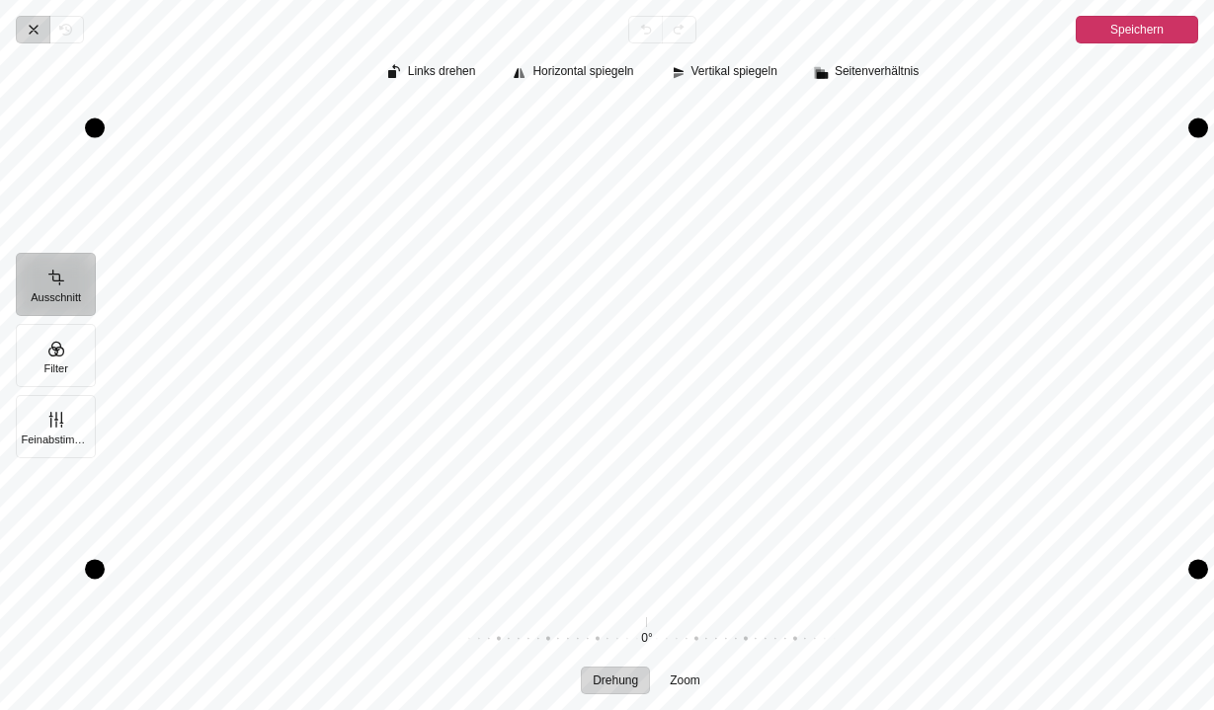
click at [33, 26] on icon "Pintura" at bounding box center [34, 30] width 16 height 16
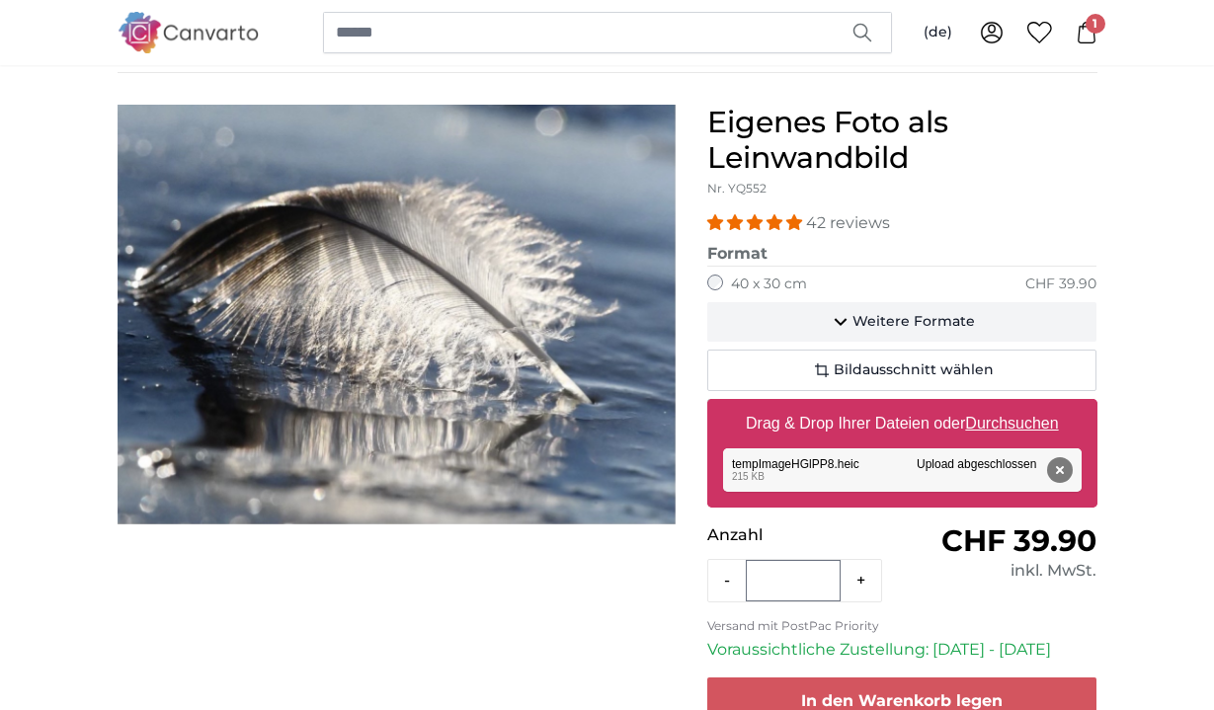
click at [851, 319] on icon "button" at bounding box center [841, 322] width 24 height 24
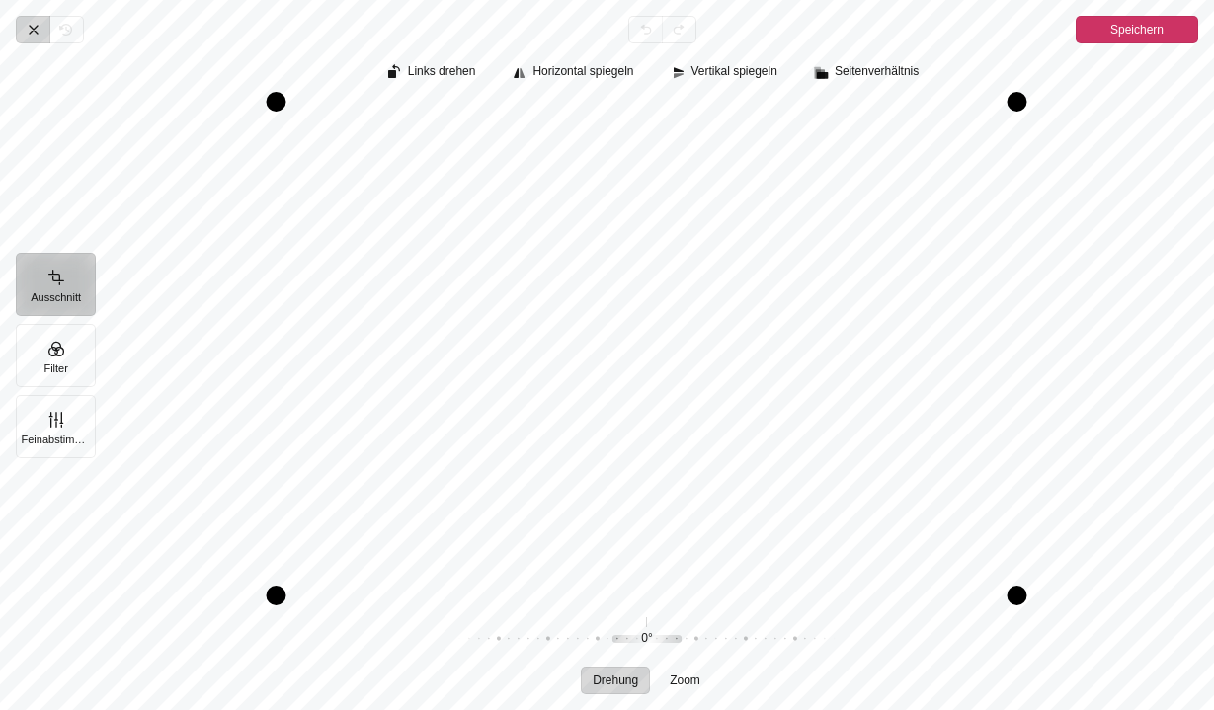
click at [37, 27] on icon "Pintura" at bounding box center [34, 30] width 8 height 8
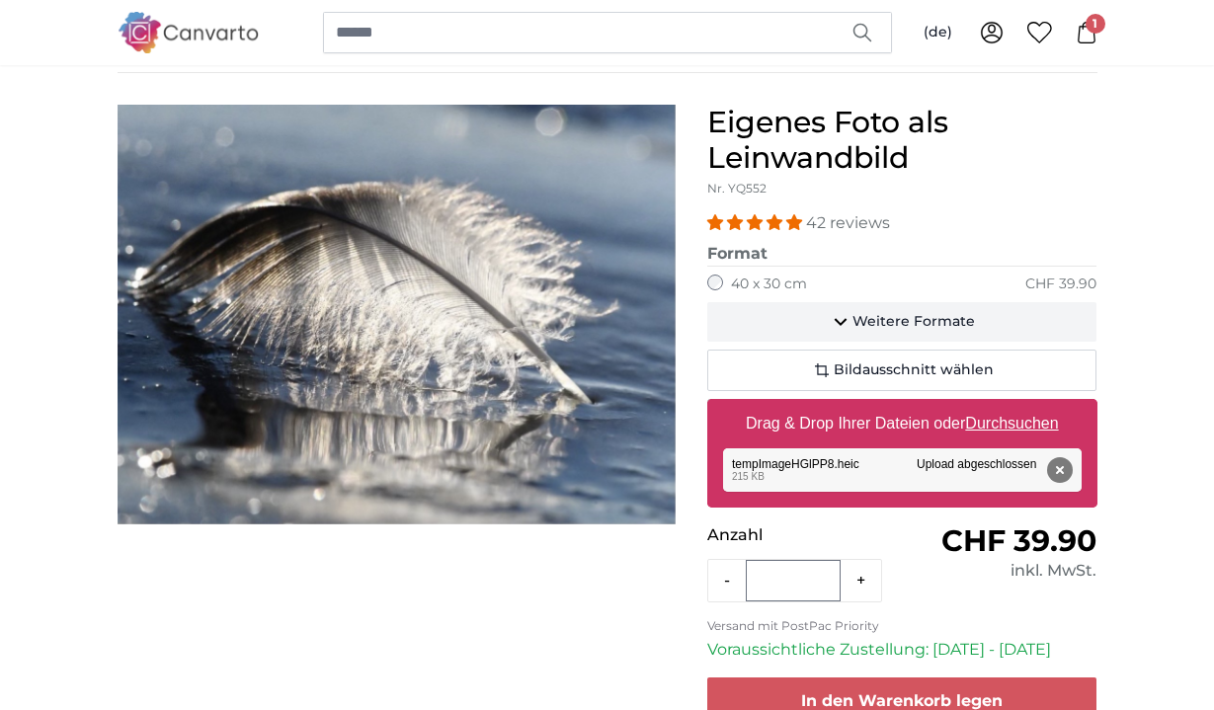
click at [886, 324] on span "Weitere Formate" at bounding box center [914, 322] width 123 height 20
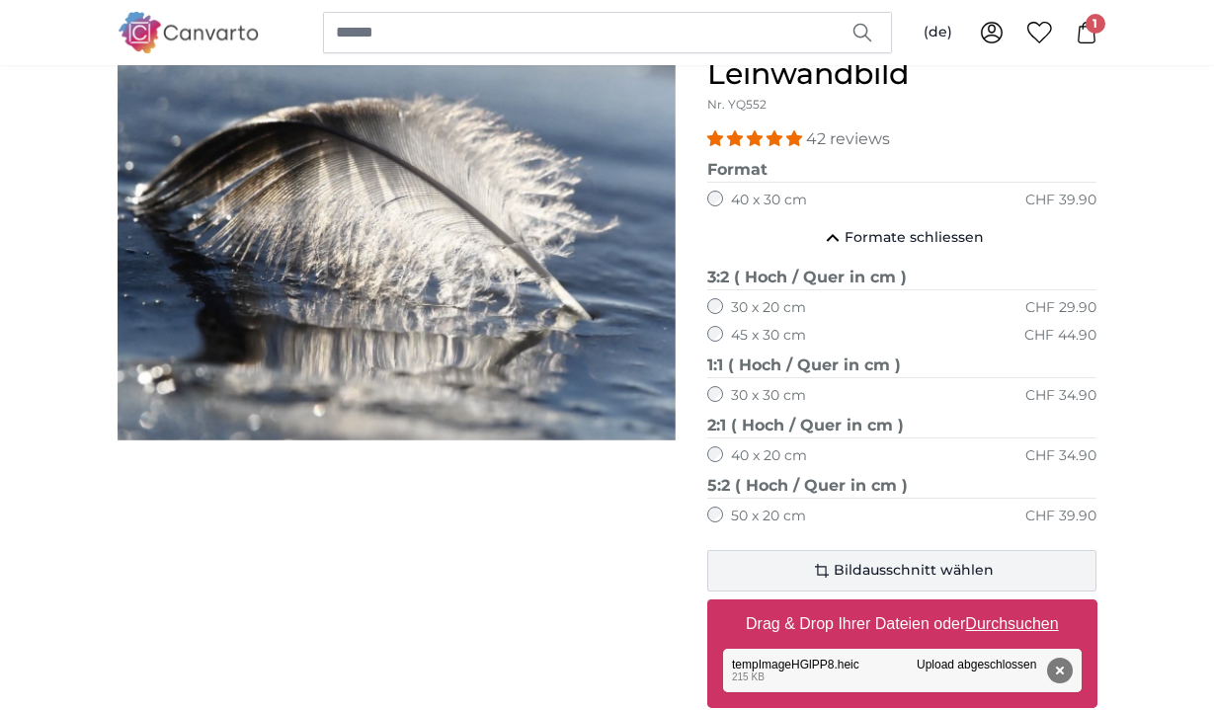
scroll to position [215, 0]
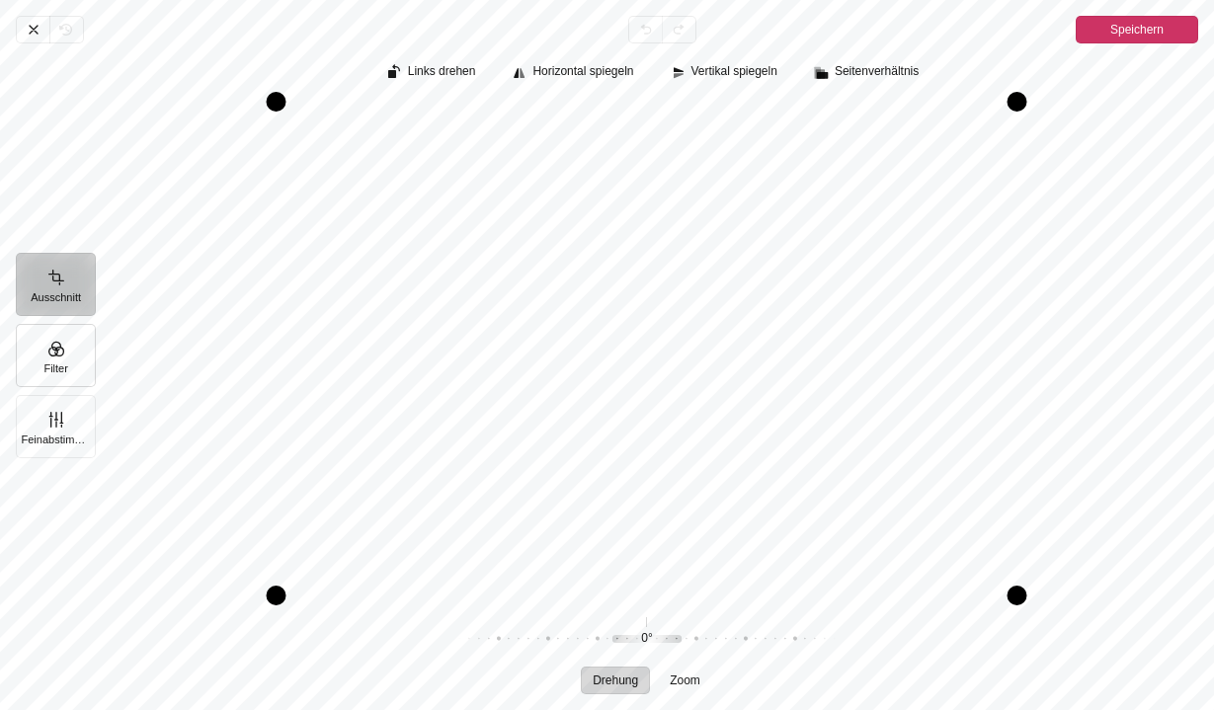
click at [76, 364] on button "Filter" at bounding box center [56, 355] width 80 height 63
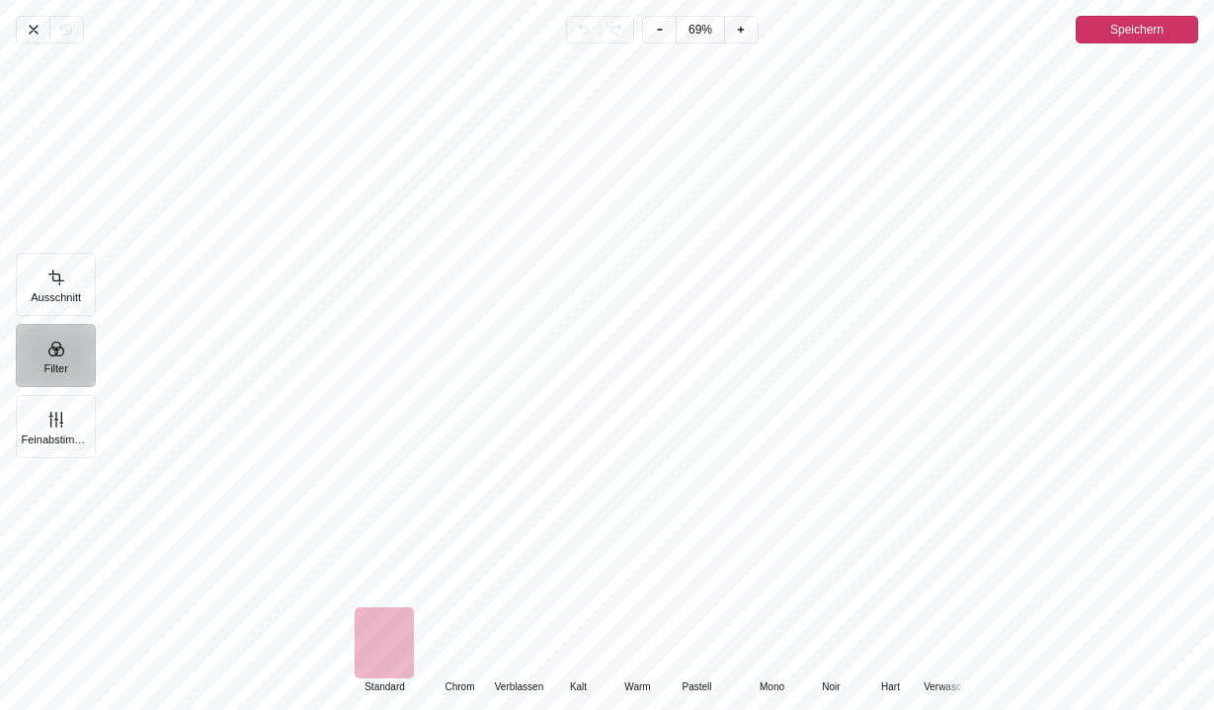
click at [461, 652] on div "Pintura" at bounding box center [459, 643] width 59 height 71
click at [395, 650] on div "Pintura" at bounding box center [384, 643] width 59 height 71
click at [451, 650] on div "Pintura" at bounding box center [459, 643] width 59 height 71
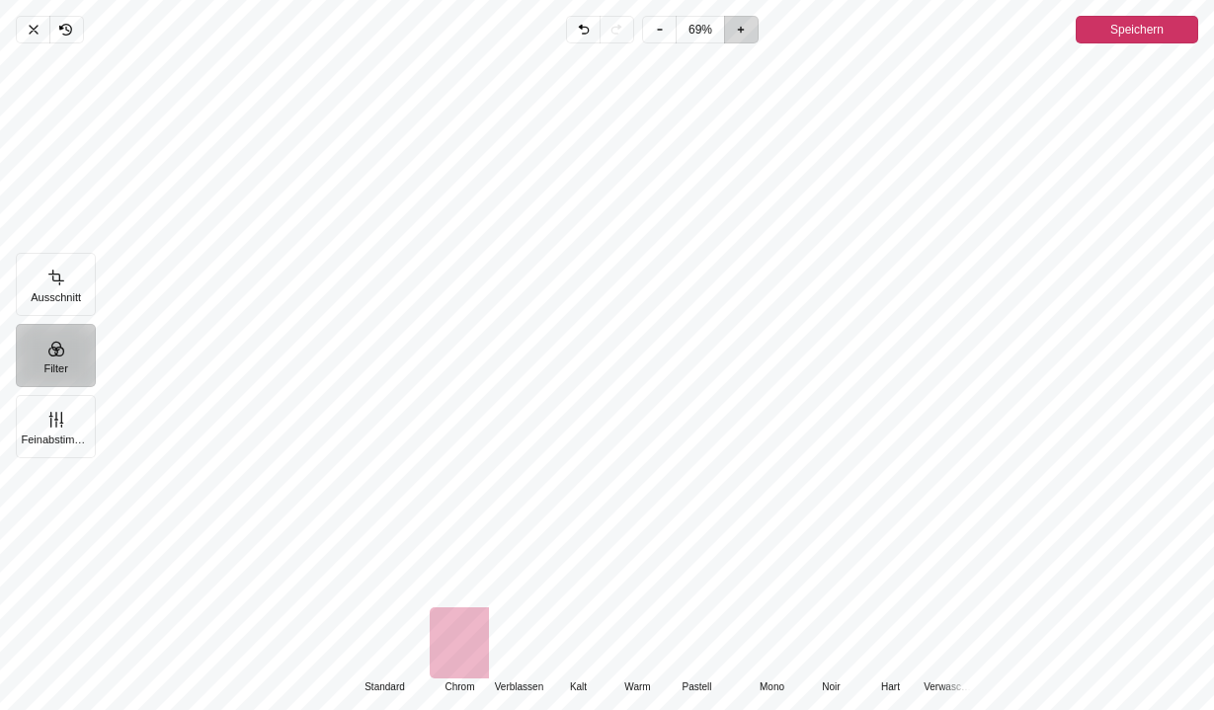
click at [749, 27] on icon "Pintura" at bounding box center [741, 30] width 16 height 16
click at [664, 28] on icon "Pintura" at bounding box center [660, 30] width 16 height 16
click at [47, 25] on span "Abbrechen" at bounding box center [33, 30] width 34 height 28
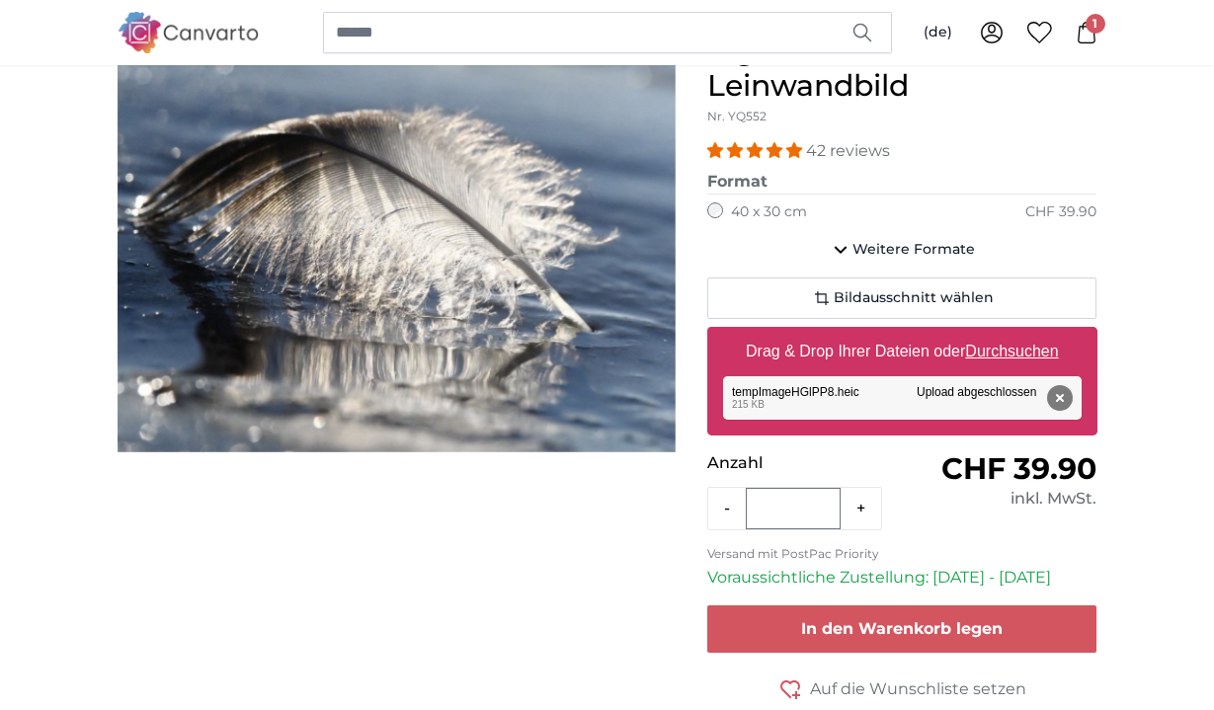
click at [1079, 36] on icon at bounding box center [1087, 33] width 18 height 22
